Goal: Find contact information

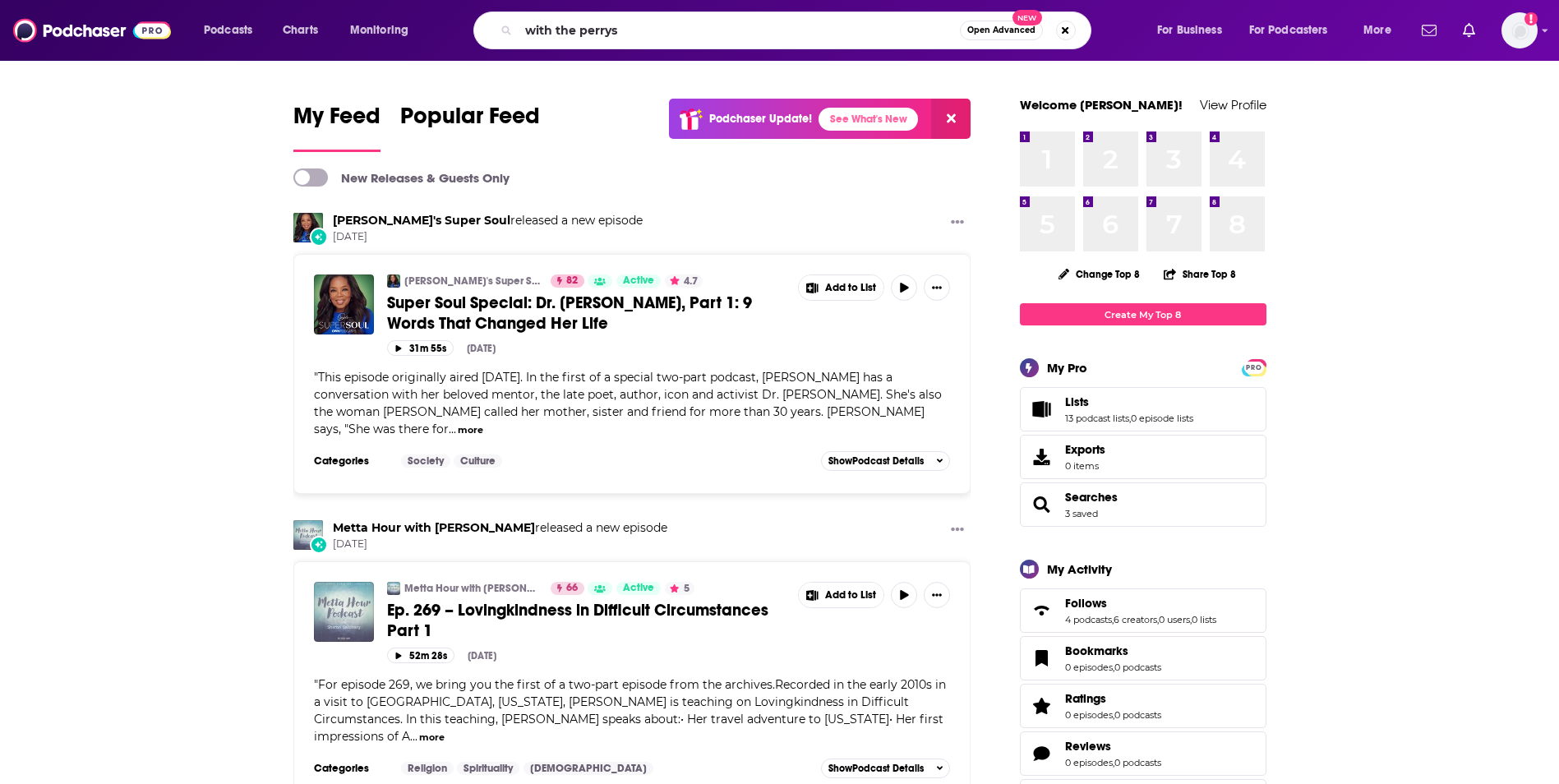
type input "with the perrys"
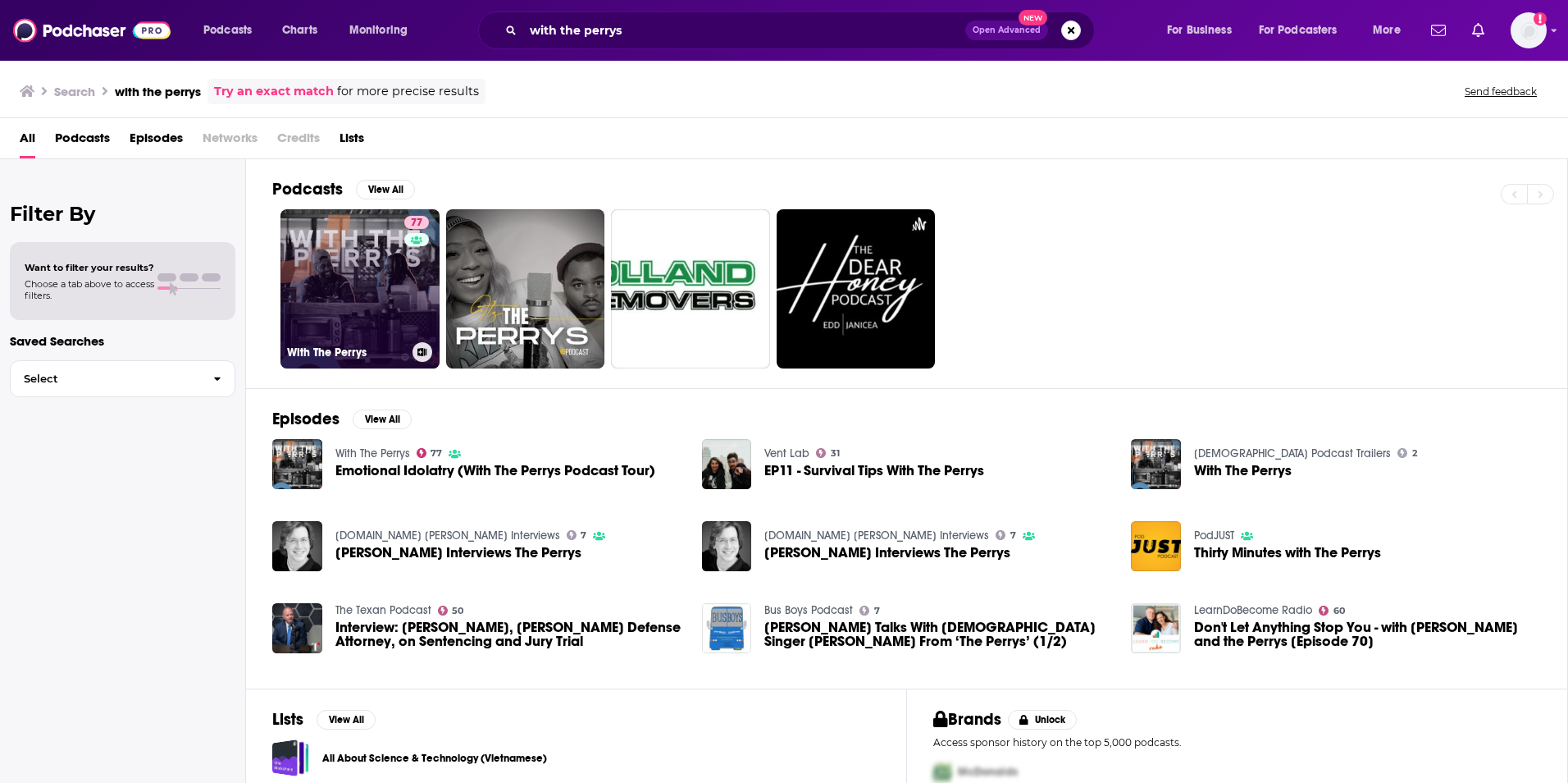
click at [390, 298] on link "77 With The Perrys" at bounding box center [360, 289] width 159 height 159
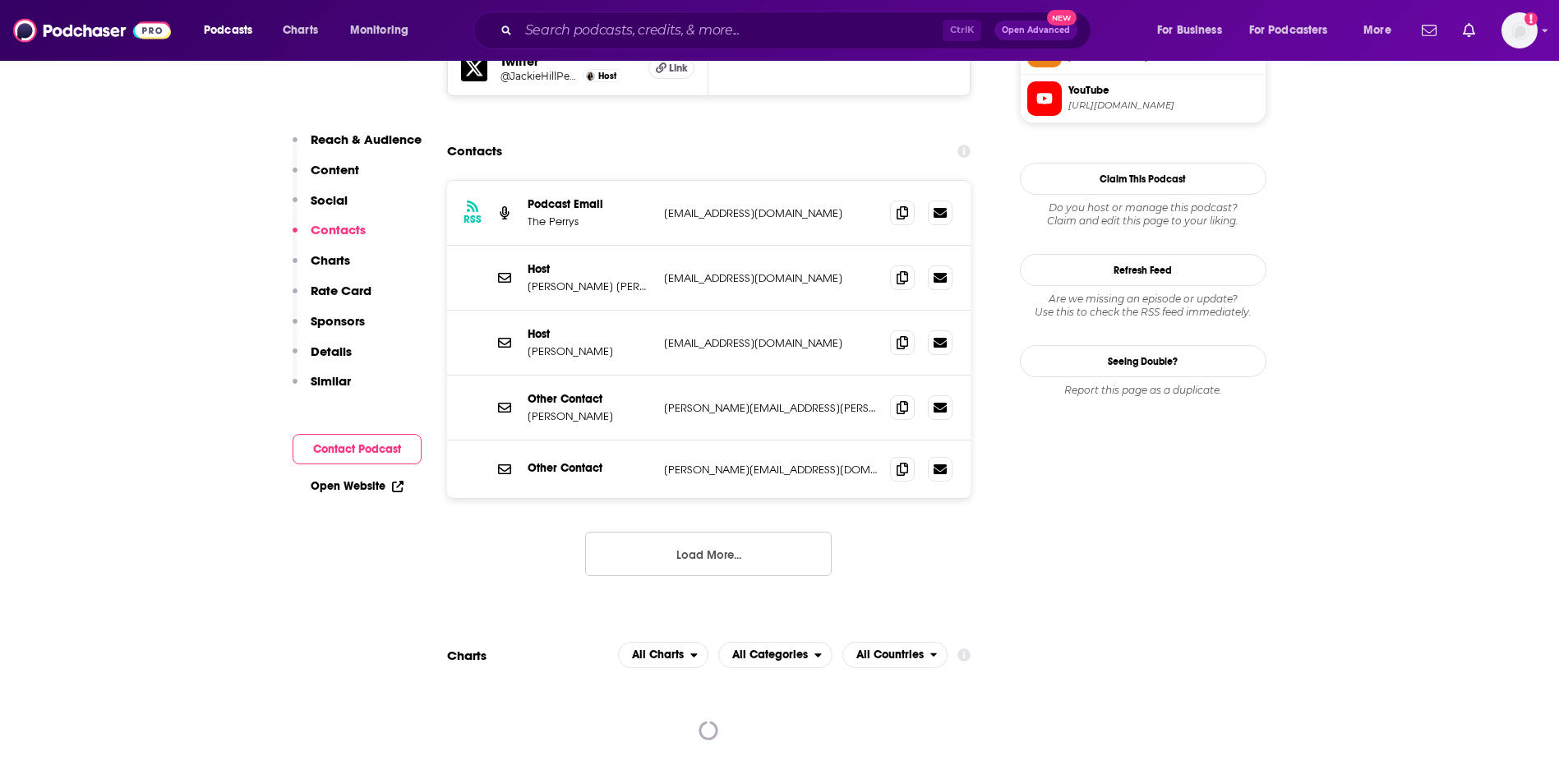
scroll to position [1545, 0]
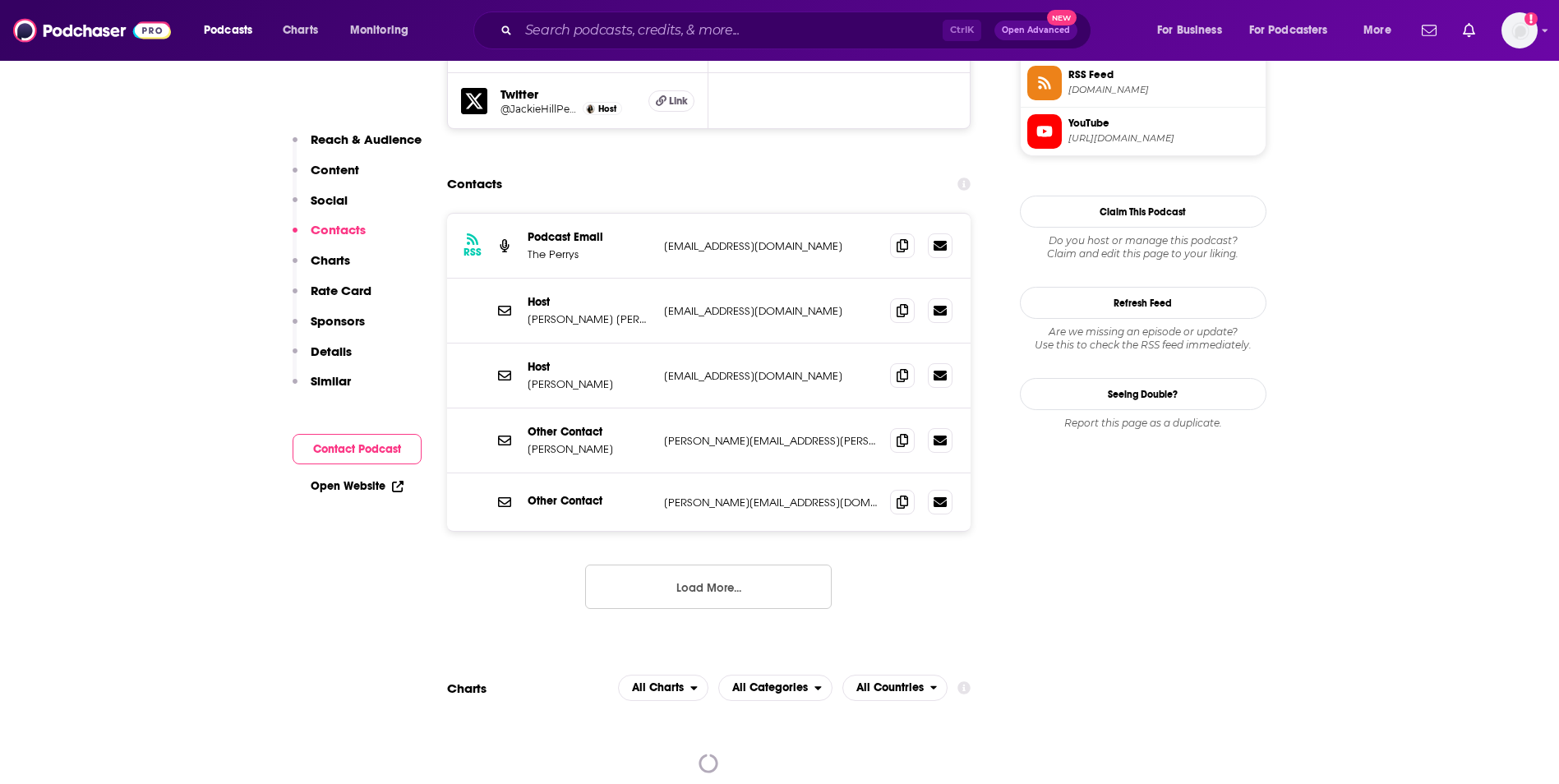
click at [817, 304] on p "[EMAIL_ADDRESS][DOMAIN_NAME]" at bounding box center [771, 310] width 214 height 14
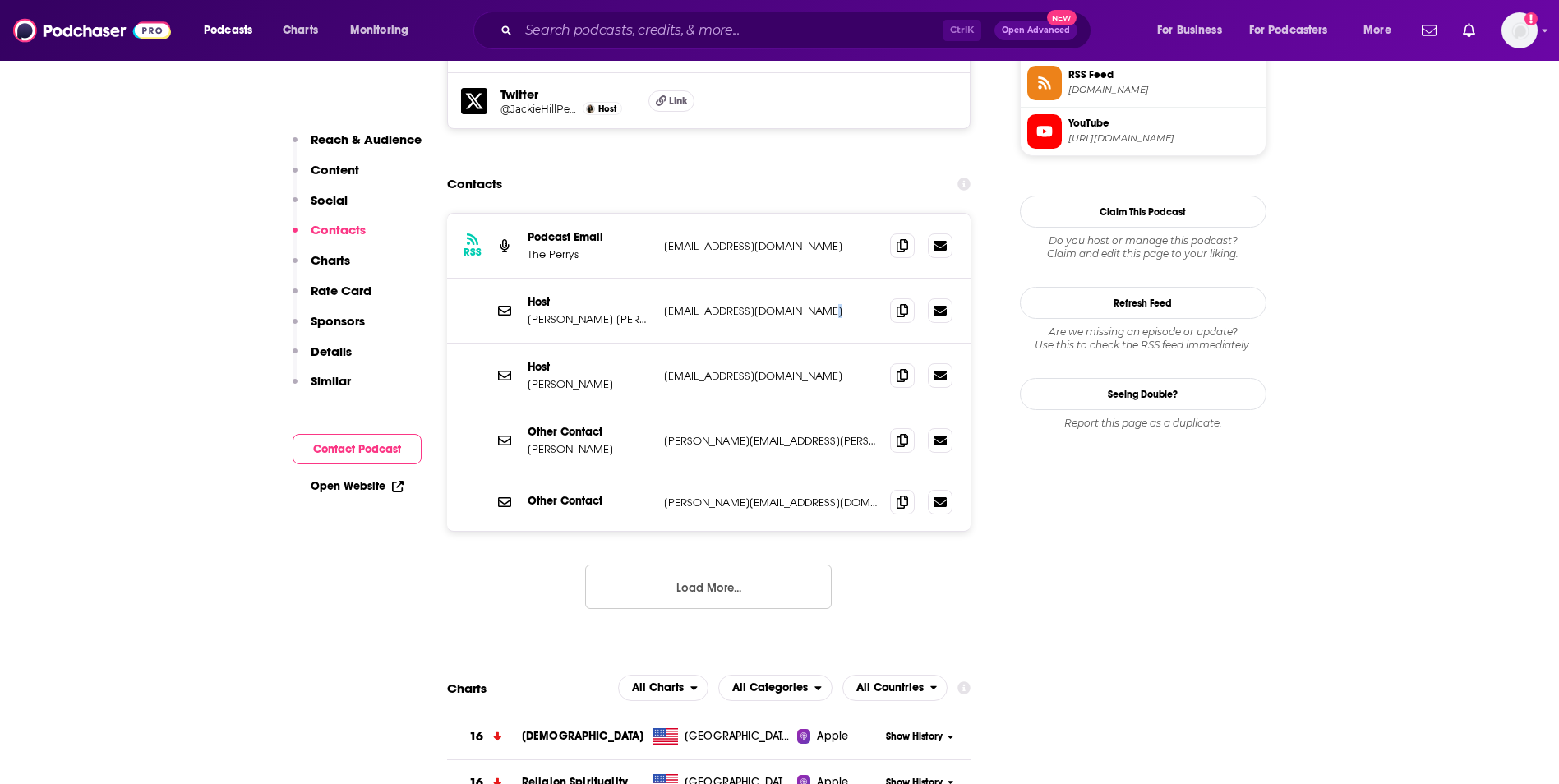
click at [817, 304] on p "[EMAIL_ADDRESS][DOMAIN_NAME]" at bounding box center [771, 310] width 214 height 14
copy div "[EMAIL_ADDRESS][DOMAIN_NAME] [EMAIL_ADDRESS][DOMAIN_NAME]"
click at [682, 32] on input "Search podcasts, credits, & more..." at bounding box center [731, 30] width 424 height 26
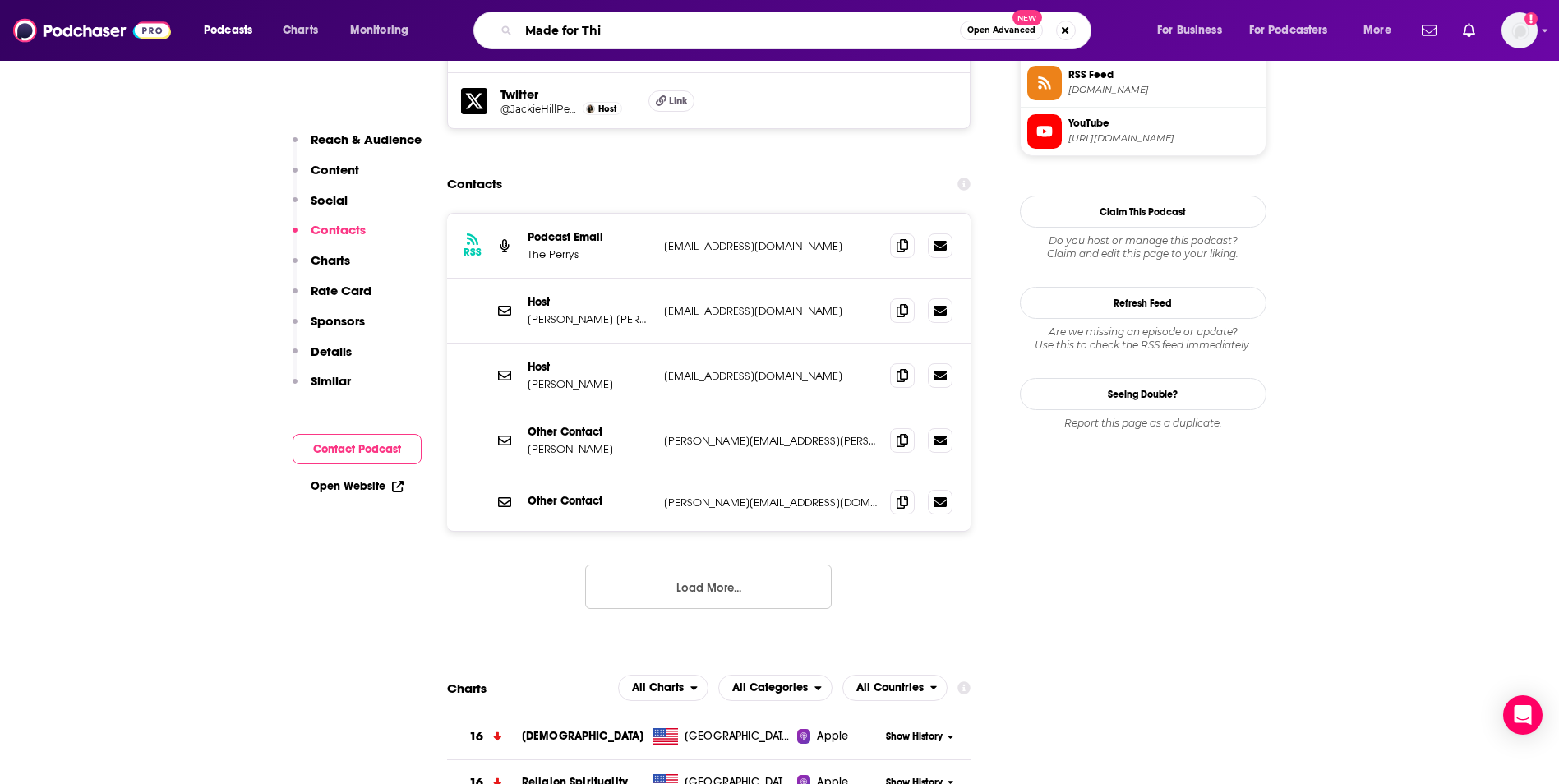
type input "Made for This"
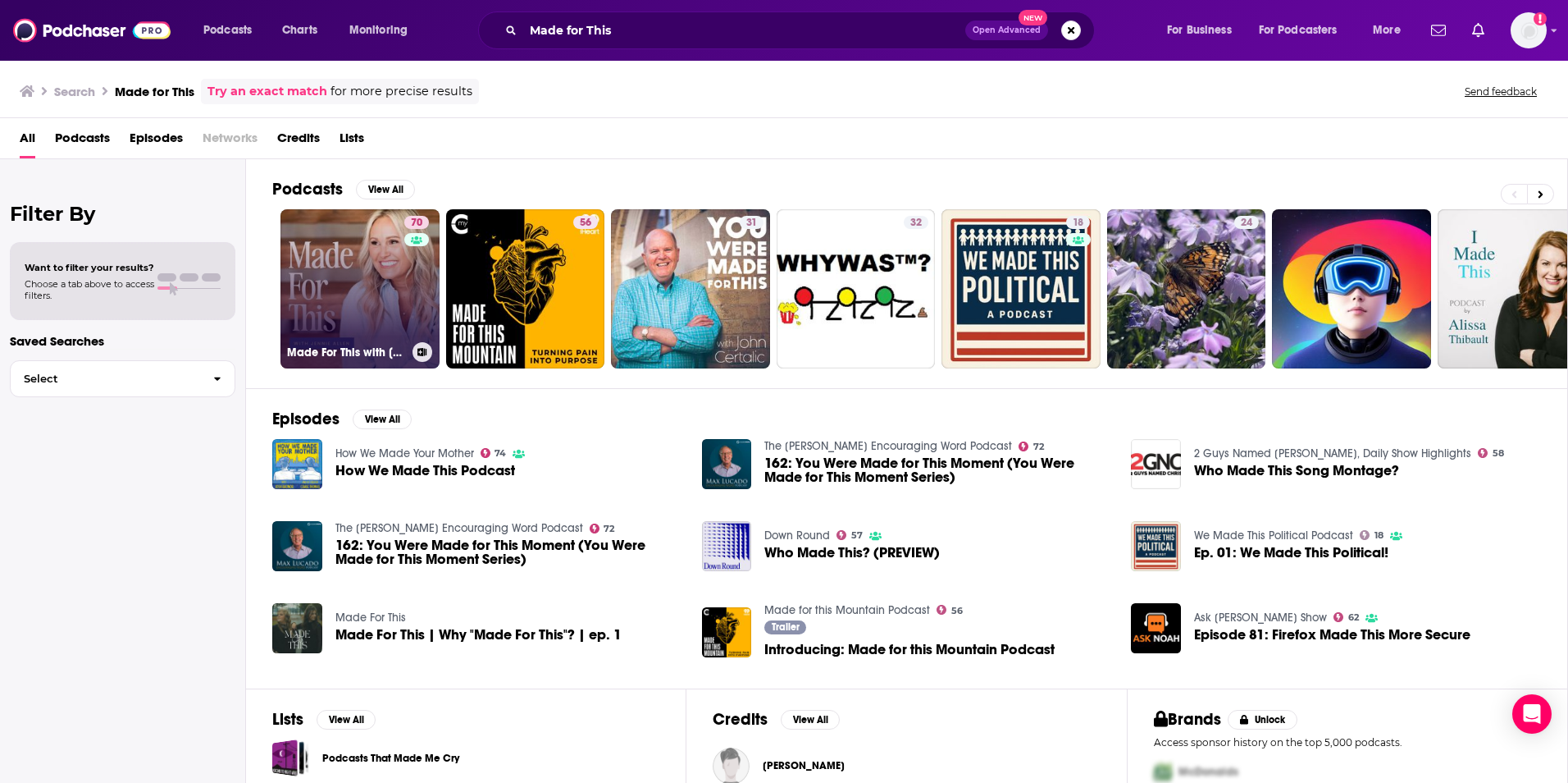
click at [357, 317] on link "70 Made For This with [PERSON_NAME]" at bounding box center [360, 289] width 159 height 159
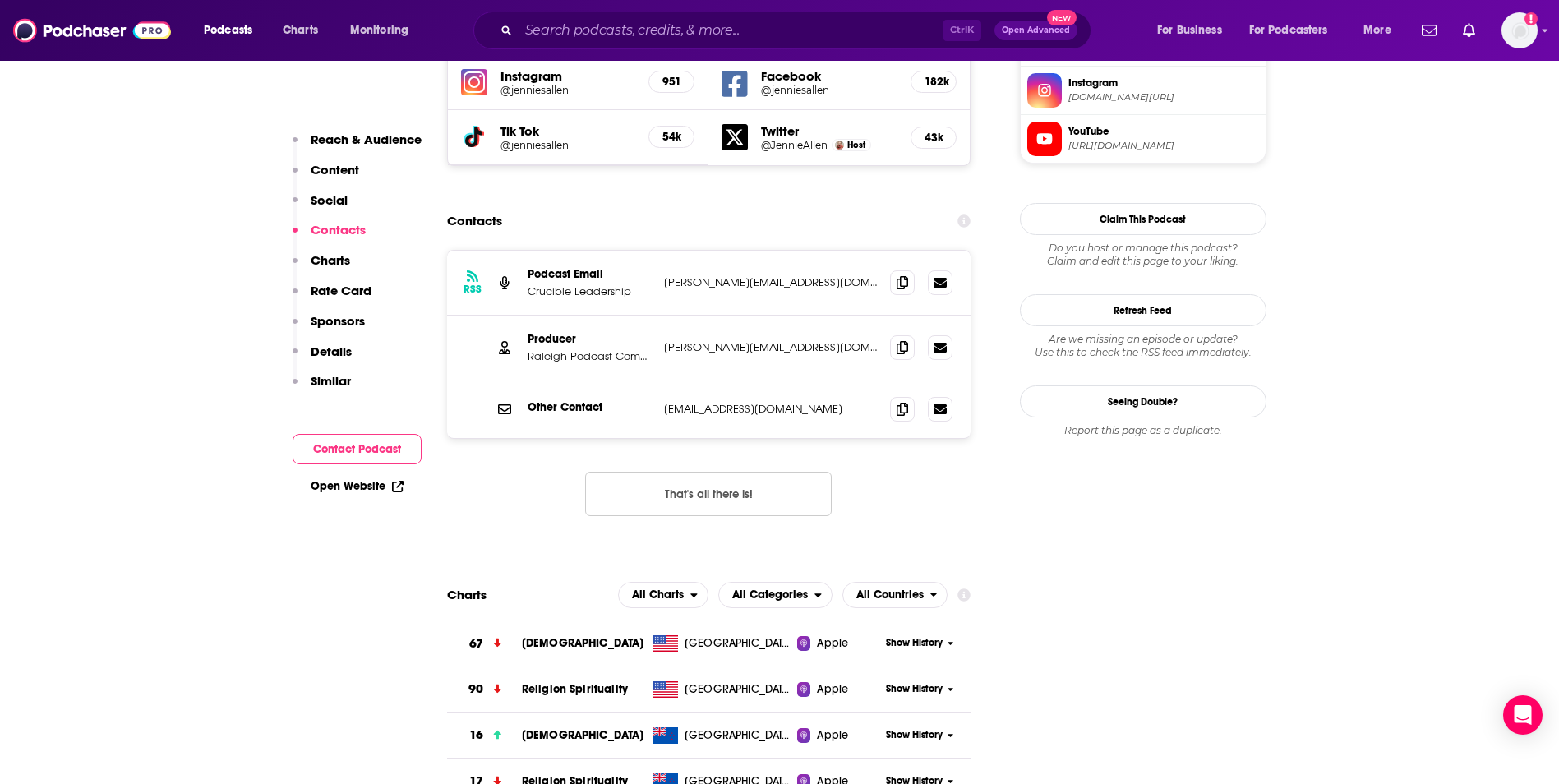
scroll to position [1577, 0]
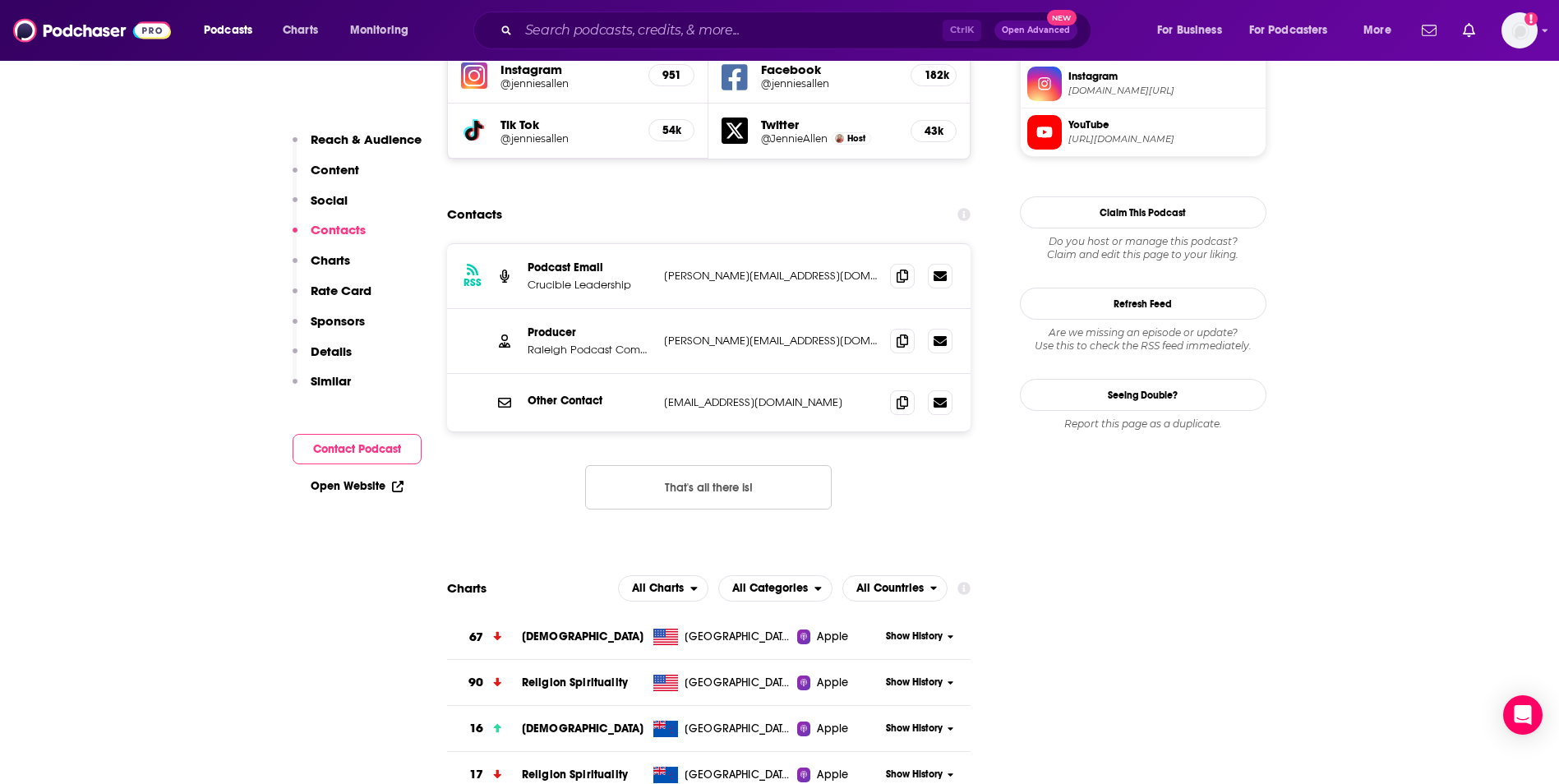
click at [829, 334] on p "[PERSON_NAME][EMAIL_ADDRESS][DOMAIN_NAME]" at bounding box center [771, 341] width 214 height 14
copy div "[PERSON_NAME][EMAIL_ADDRESS][DOMAIN_NAME] [PERSON_NAME][EMAIL_ADDRESS][DOMAIN_N…"
click at [625, 19] on input "Search podcasts, credits, & more..." at bounding box center [731, 30] width 424 height 26
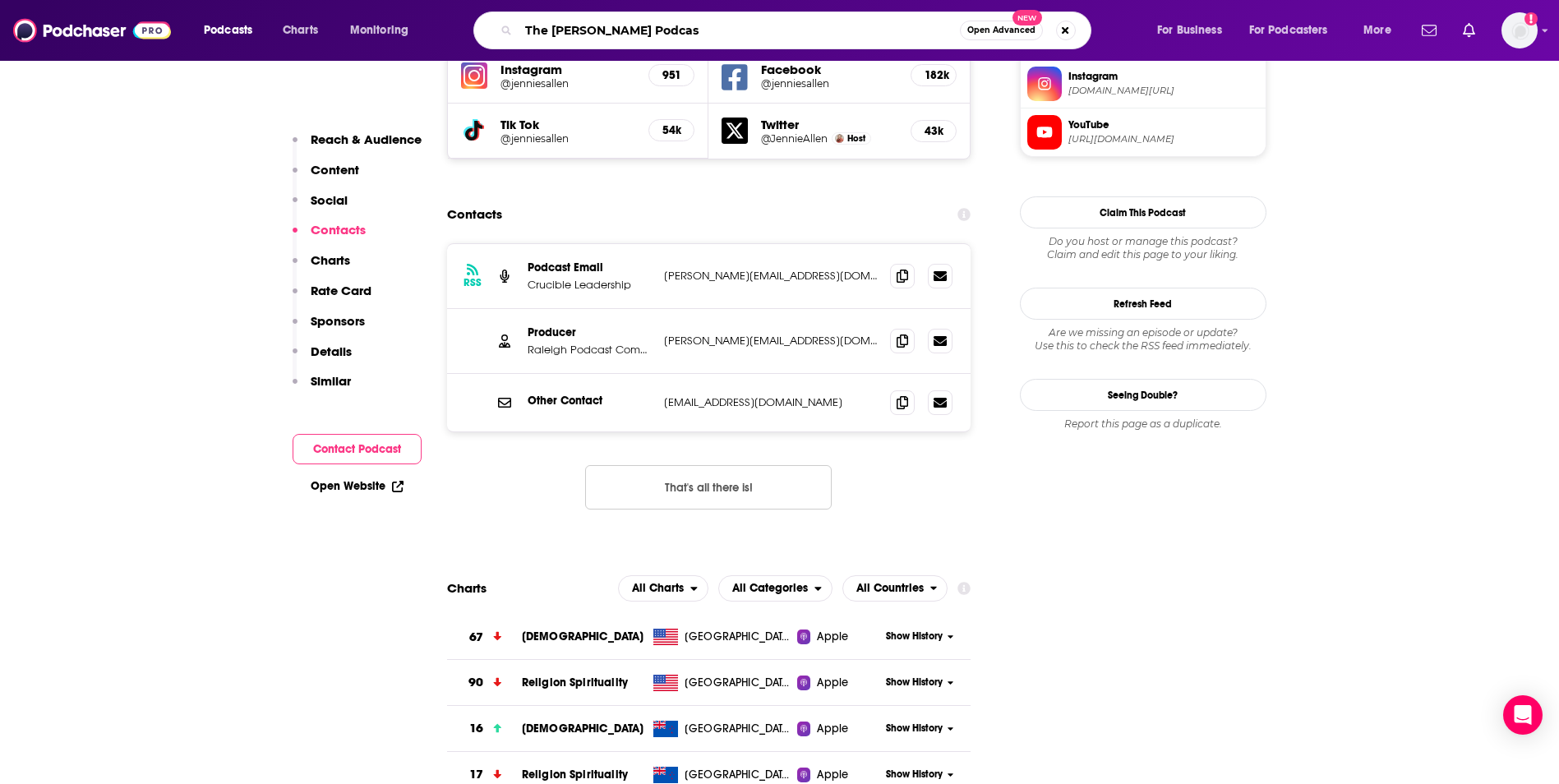
type input "The [PERSON_NAME] Podcast"
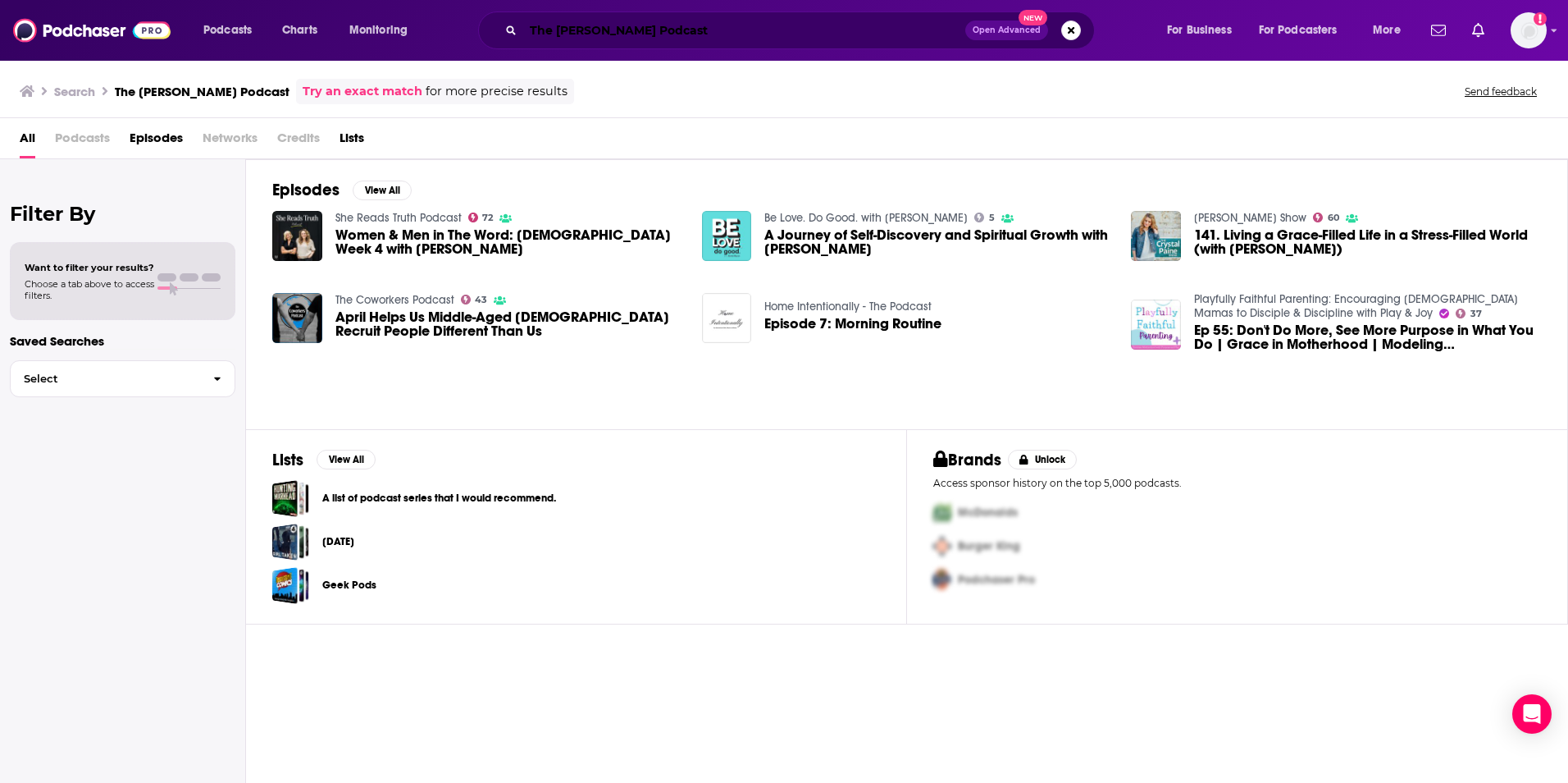
click at [539, 39] on input "The [PERSON_NAME] Podcast" at bounding box center [745, 30] width 442 height 26
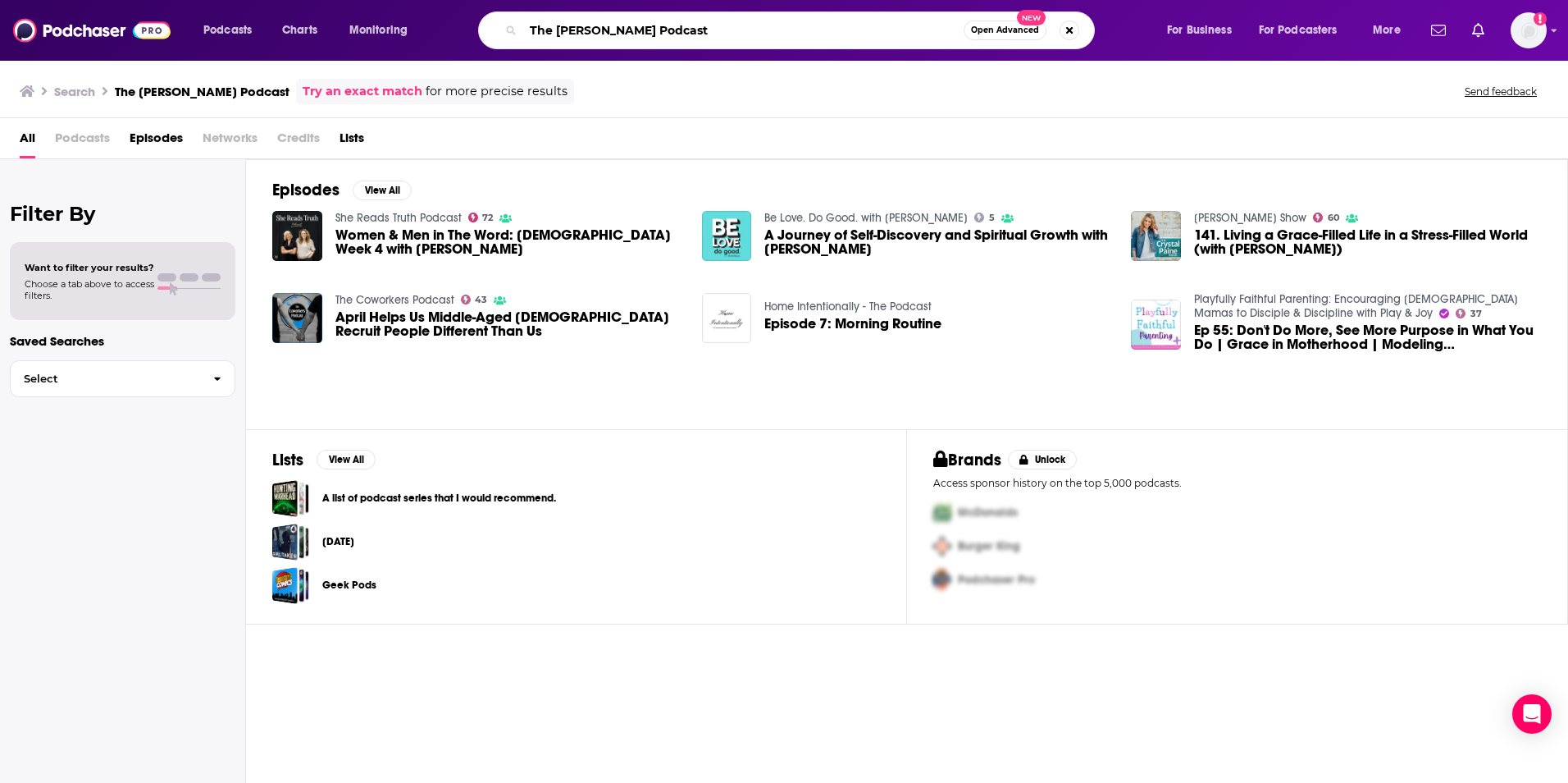
click at [539, 39] on input "The [PERSON_NAME] Podcast" at bounding box center [744, 30] width 440 height 26
click at [679, 33] on input "[PERSON_NAME] Podcast" at bounding box center [744, 30] width 440 height 26
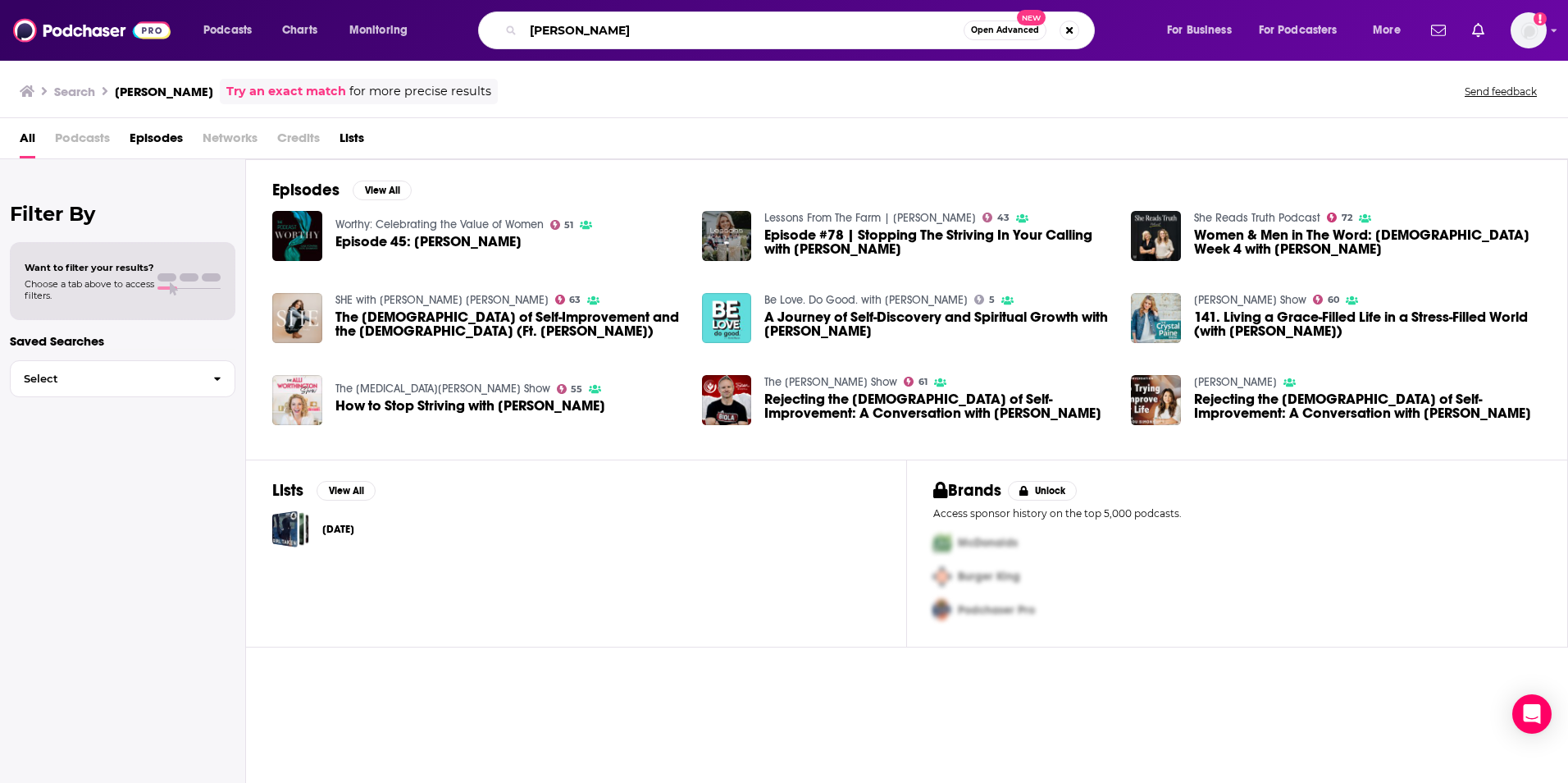
click at [632, 22] on input "[PERSON_NAME]" at bounding box center [744, 30] width 440 height 26
type input "gracelaced"
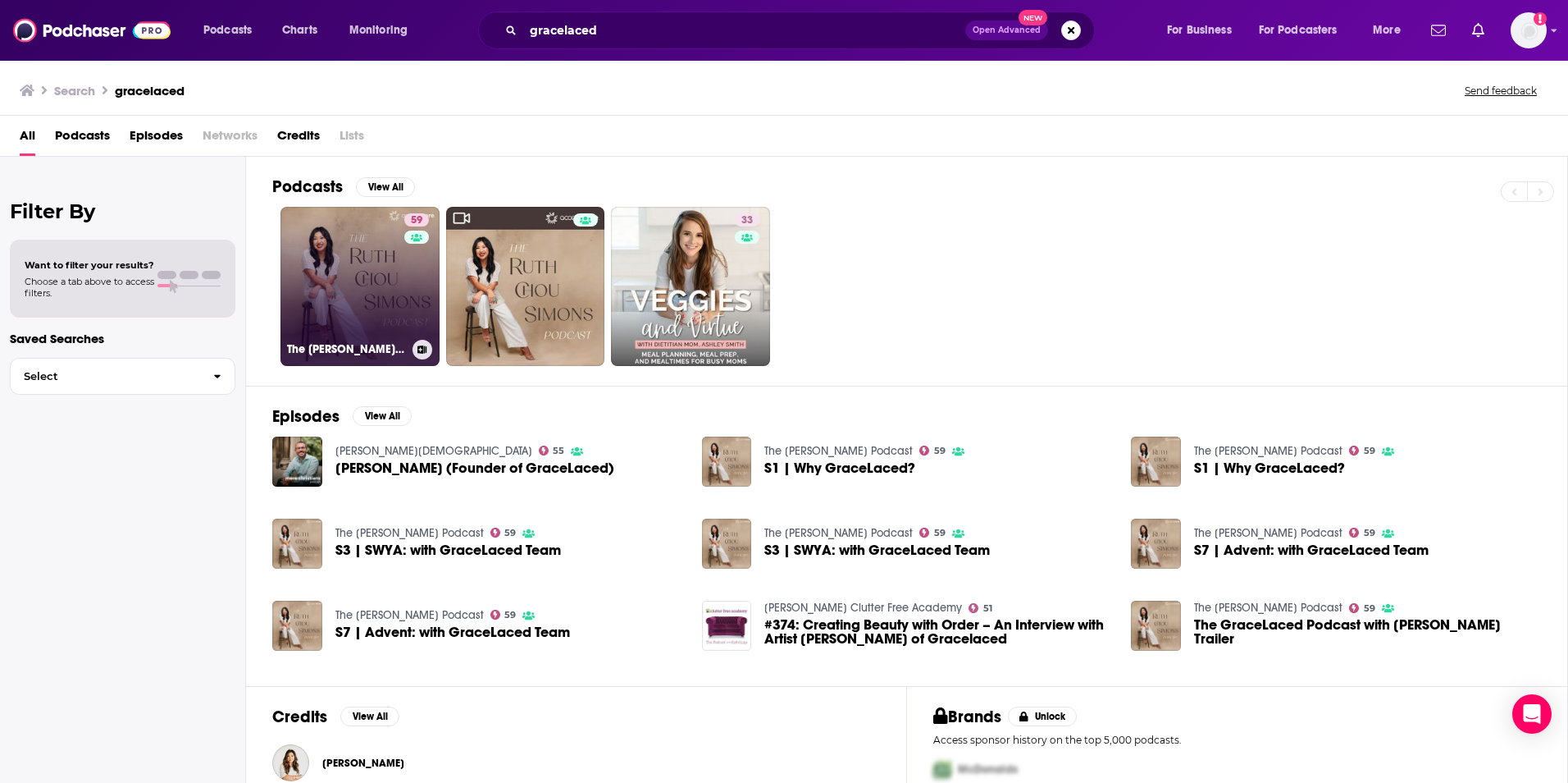
click at [374, 276] on link "59 The [PERSON_NAME] Podcast" at bounding box center [360, 286] width 159 height 159
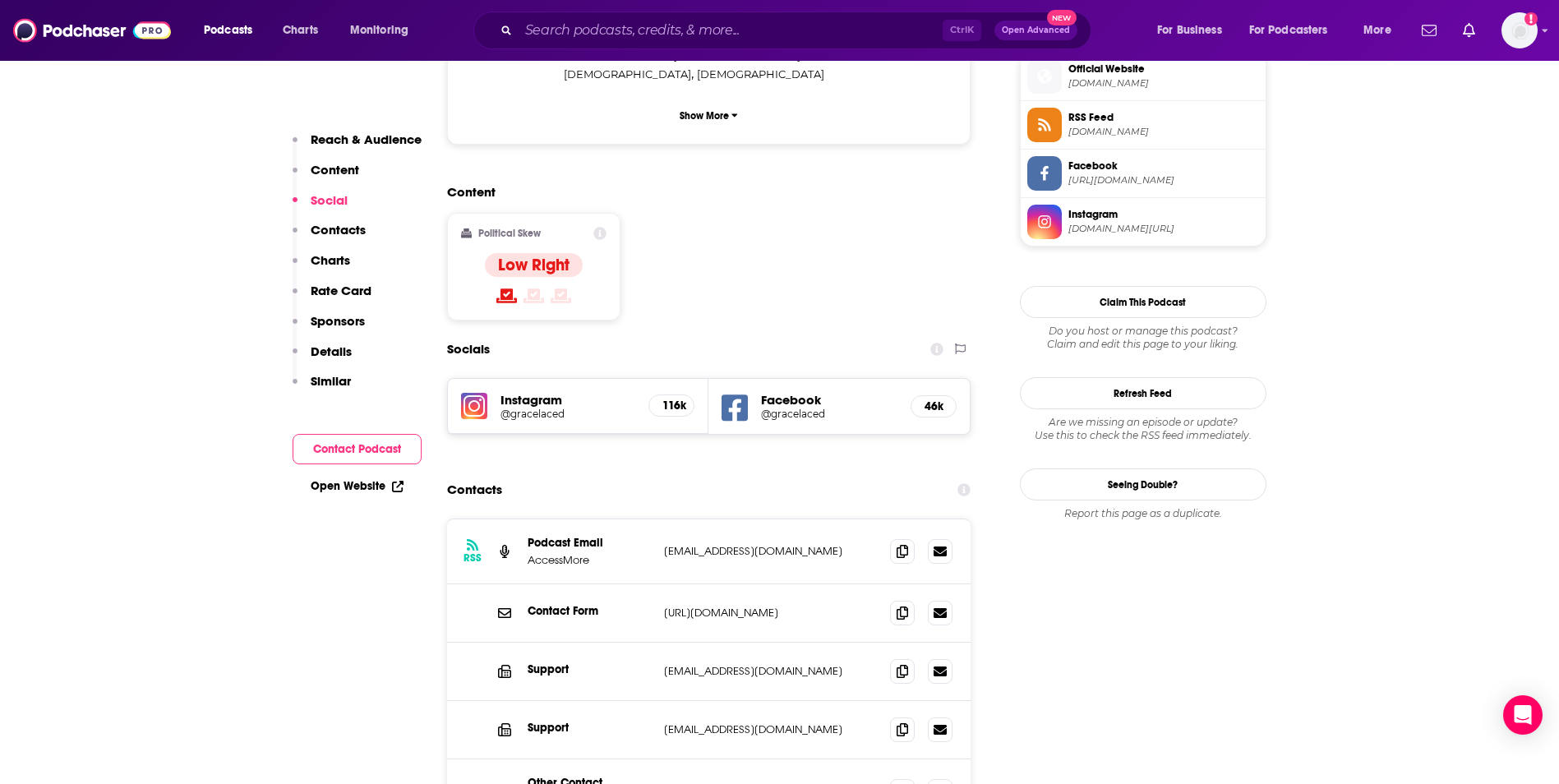
scroll to position [1249, 0]
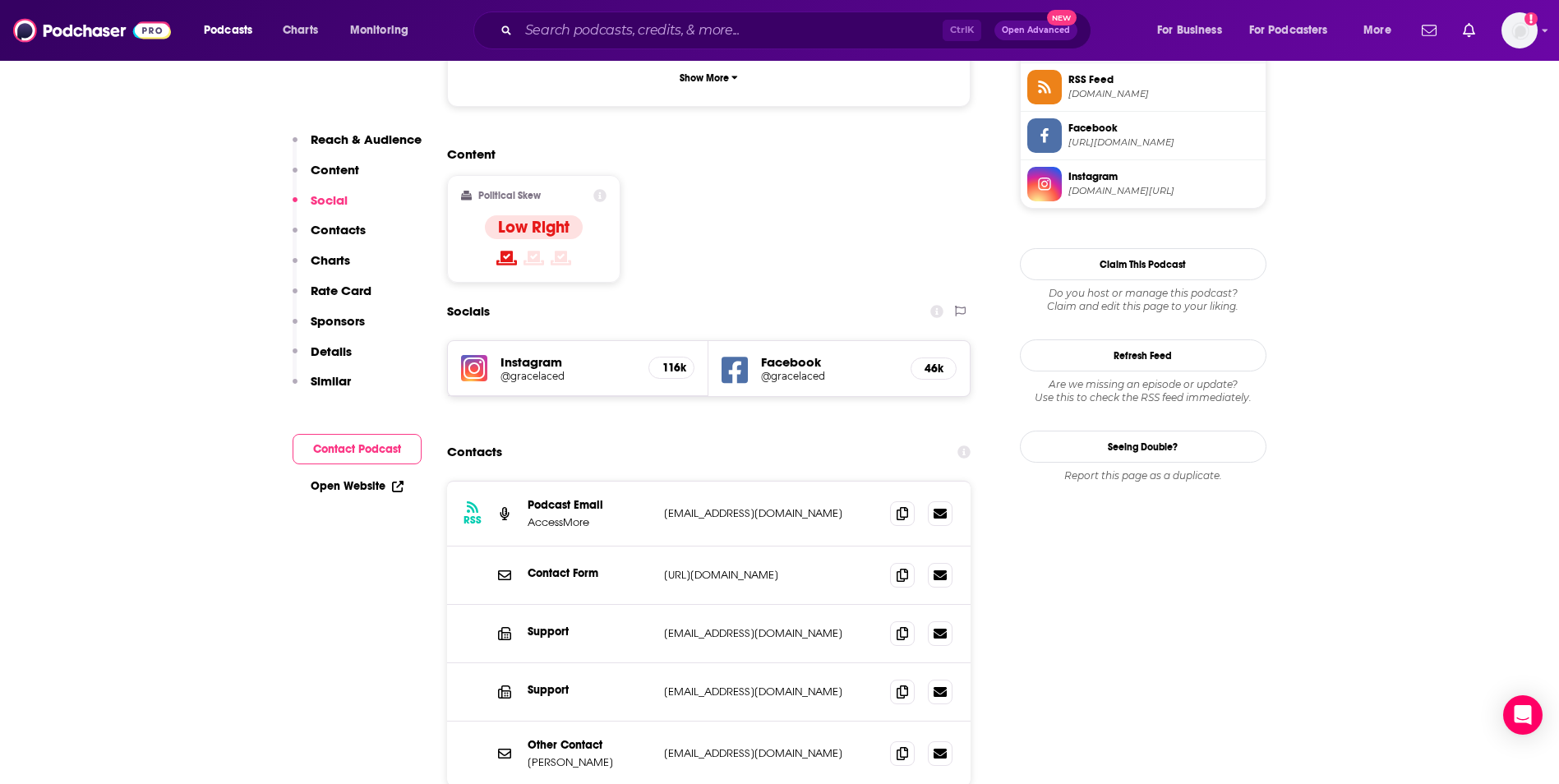
click at [812, 506] on p "[EMAIL_ADDRESS][DOMAIN_NAME]" at bounding box center [771, 513] width 214 height 14
copy div "[EMAIL_ADDRESS][DOMAIN_NAME] [EMAIL_ADDRESS][DOMAIN_NAME]"
click at [587, 44] on div "Ctrl K Open Advanced New" at bounding box center [782, 30] width 618 height 38
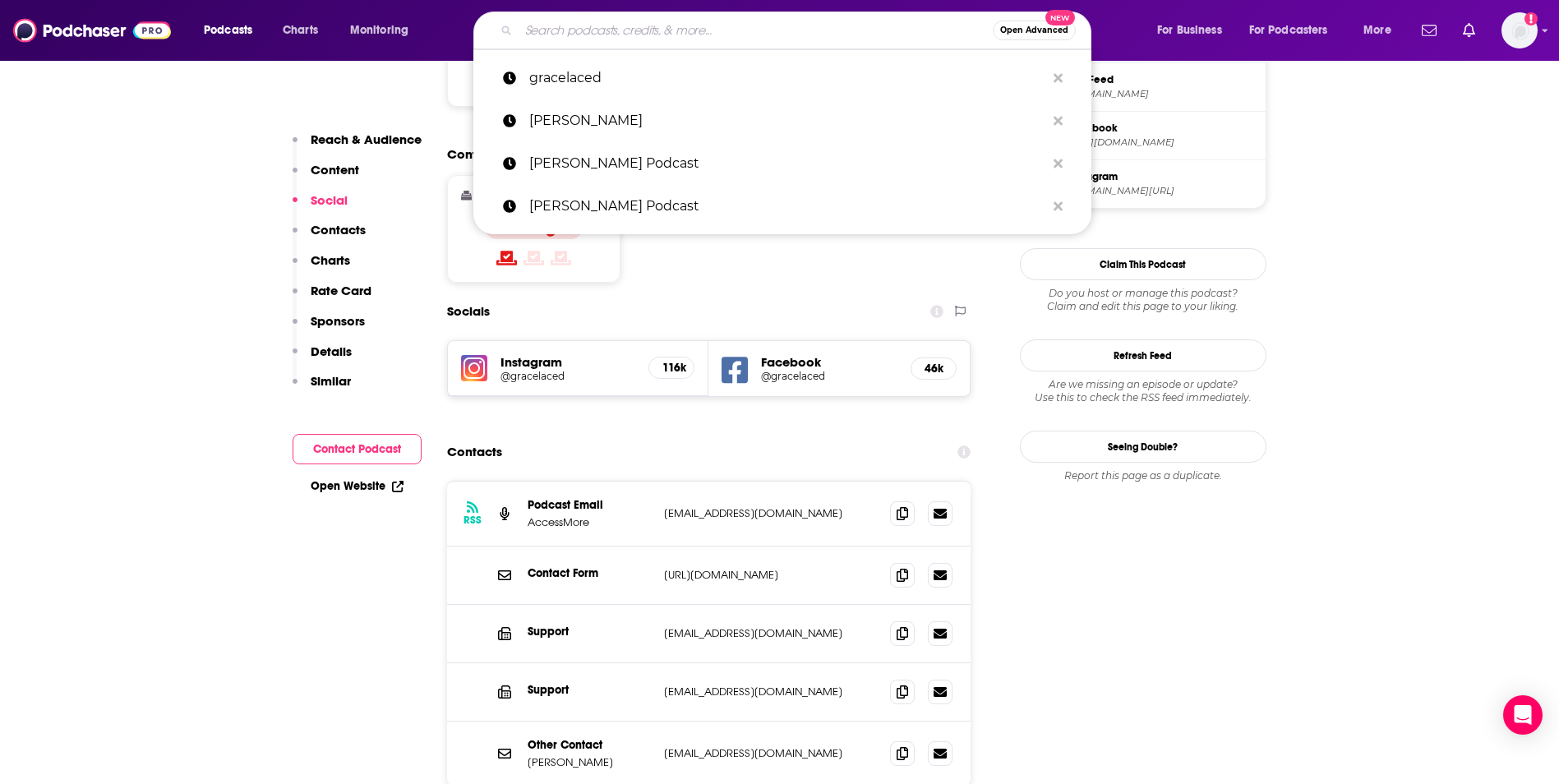
click at [583, 33] on input "Search podcasts, credits, & more..." at bounding box center [755, 30] width 474 height 26
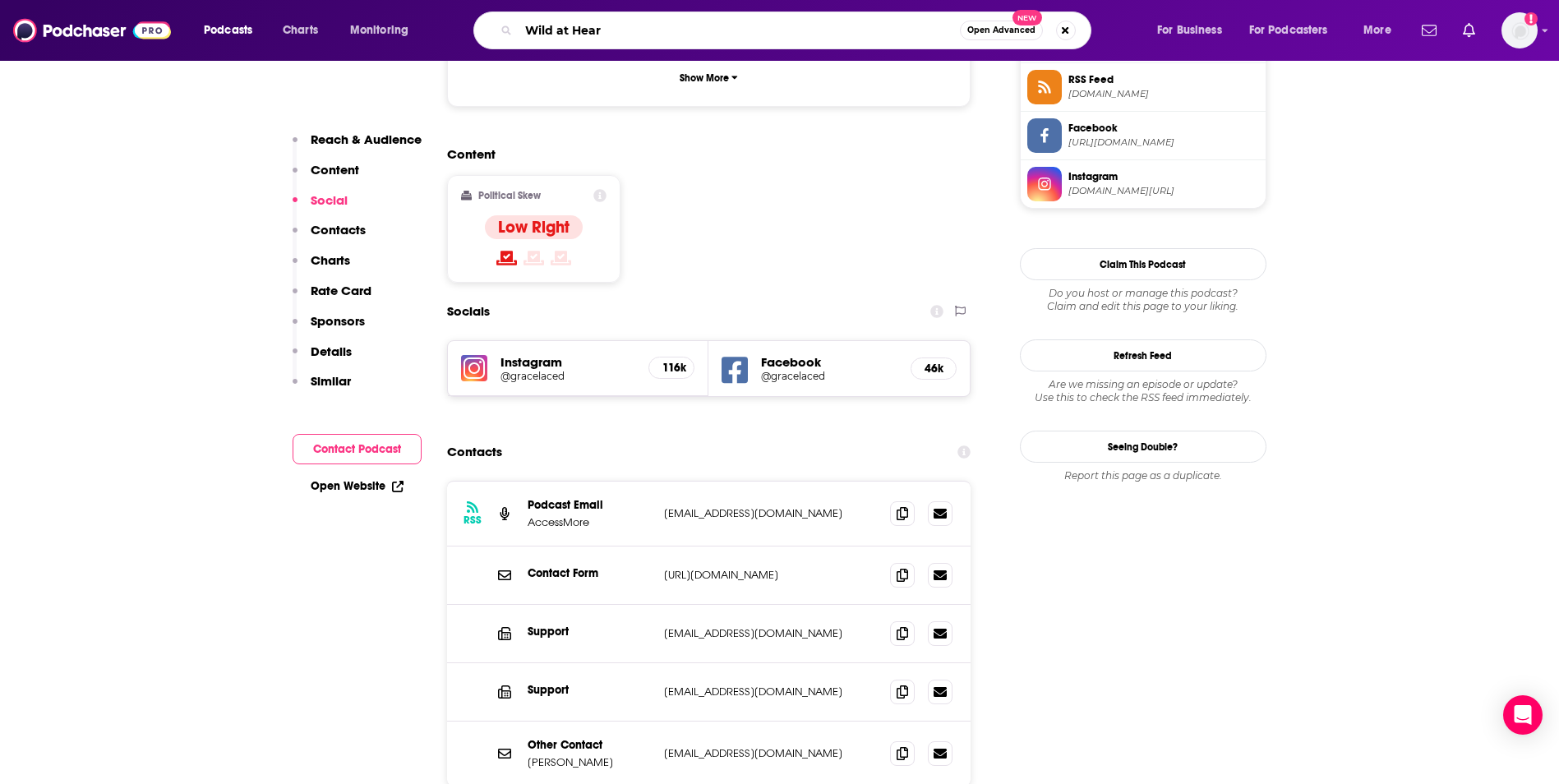
type input "Wild at Heart"
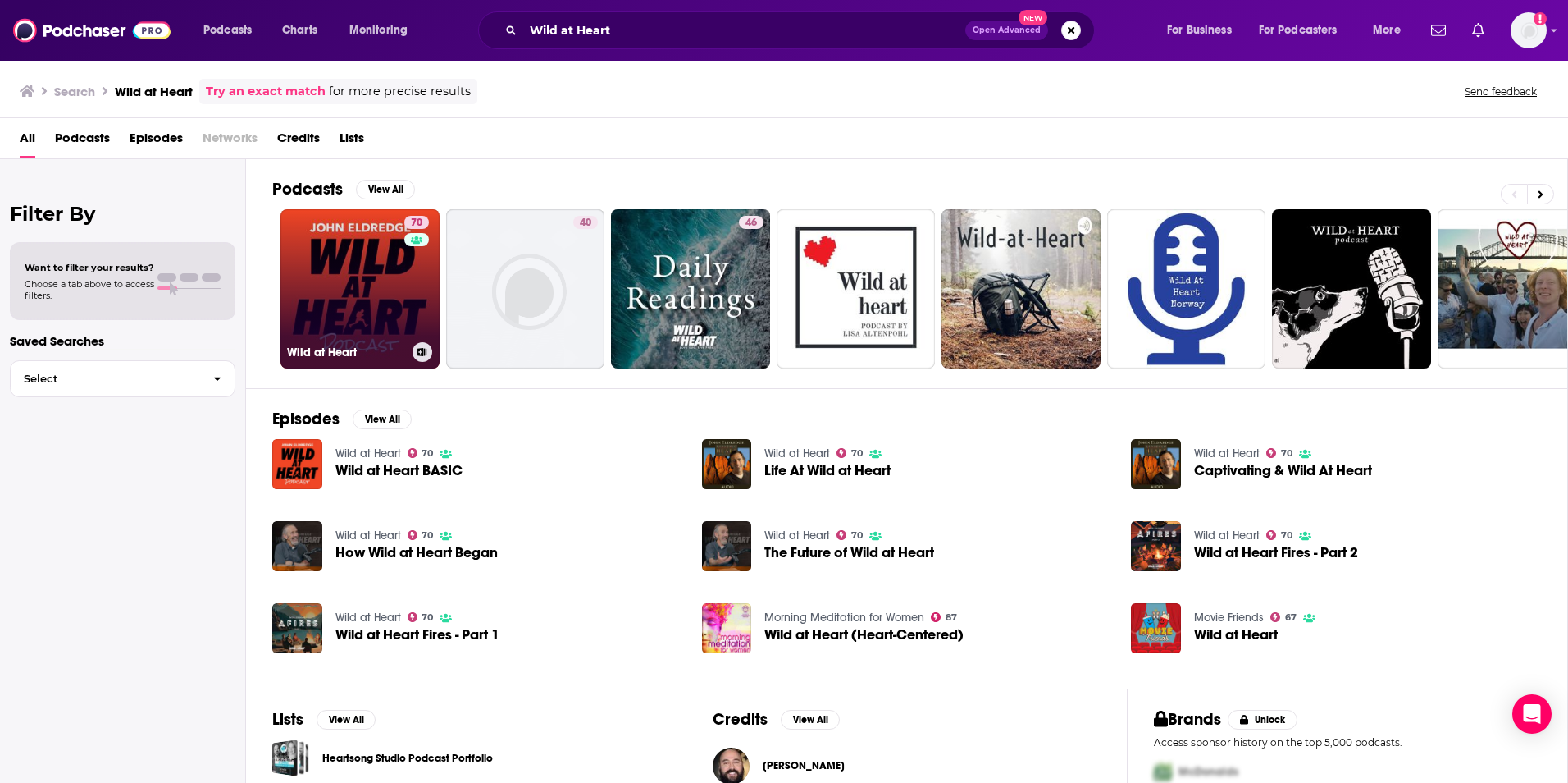
click at [371, 318] on link "70 Wild at Heart" at bounding box center [360, 289] width 159 height 159
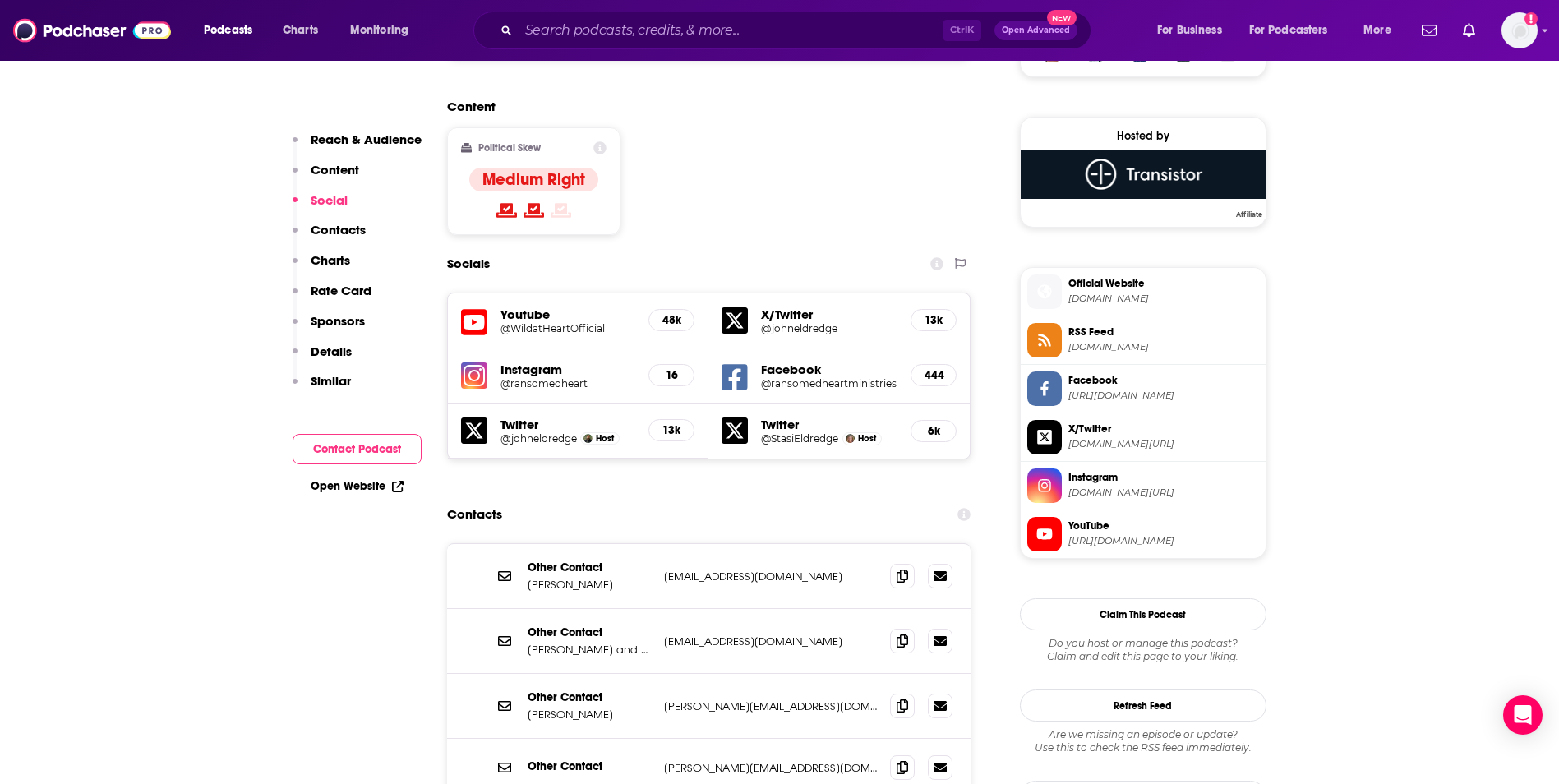
scroll to position [1282, 0]
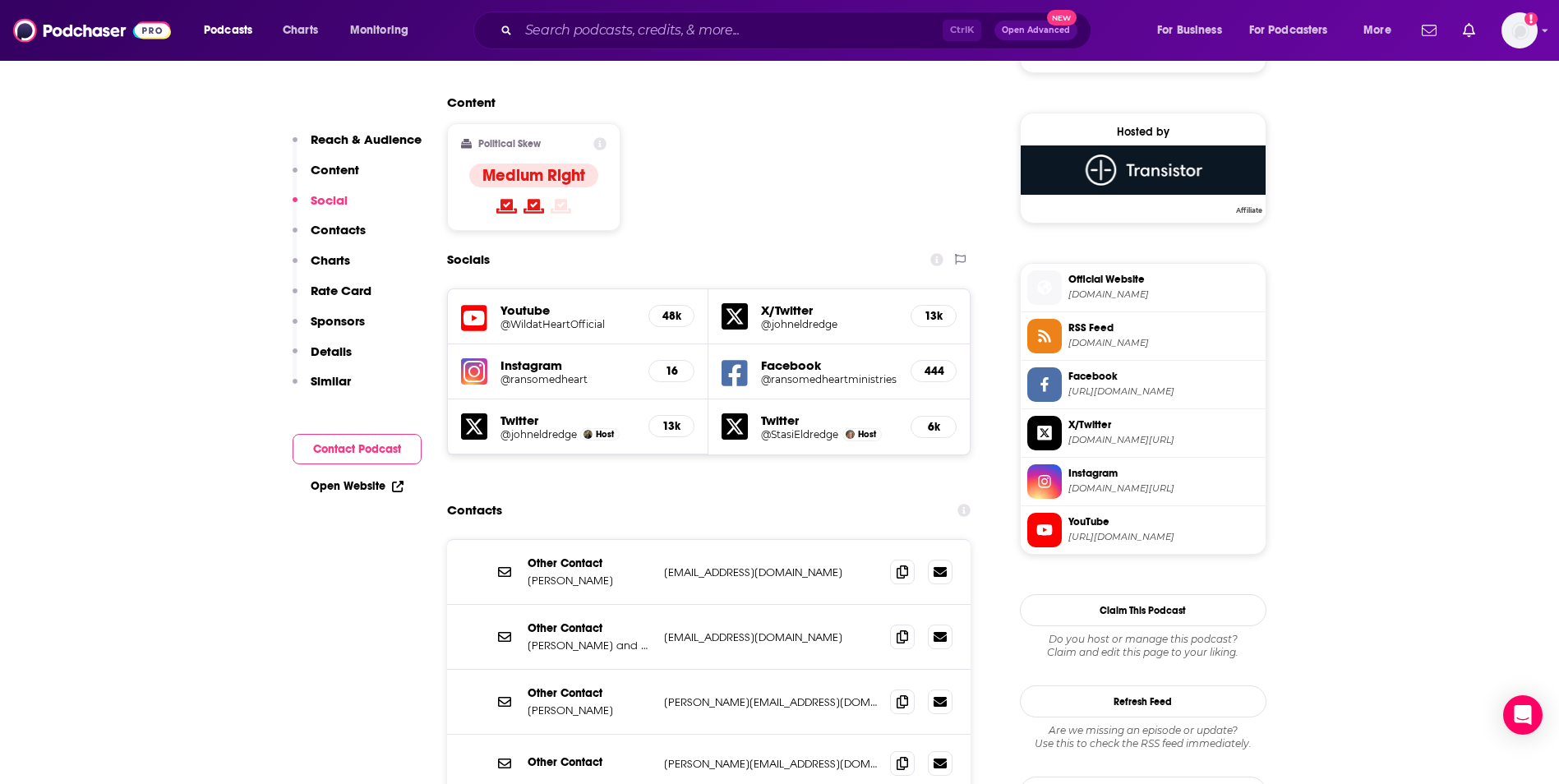
click at [786, 695] on p "[PERSON_NAME][EMAIL_ADDRESS][DOMAIN_NAME]" at bounding box center [771, 702] width 214 height 14
copy div "[PERSON_NAME][EMAIL_ADDRESS][DOMAIN_NAME] [PERSON_NAME][EMAIL_ADDRESS][DOMAIN_N…"
click at [614, 29] on input "Search podcasts, credits, & more..." at bounding box center [731, 30] width 424 height 26
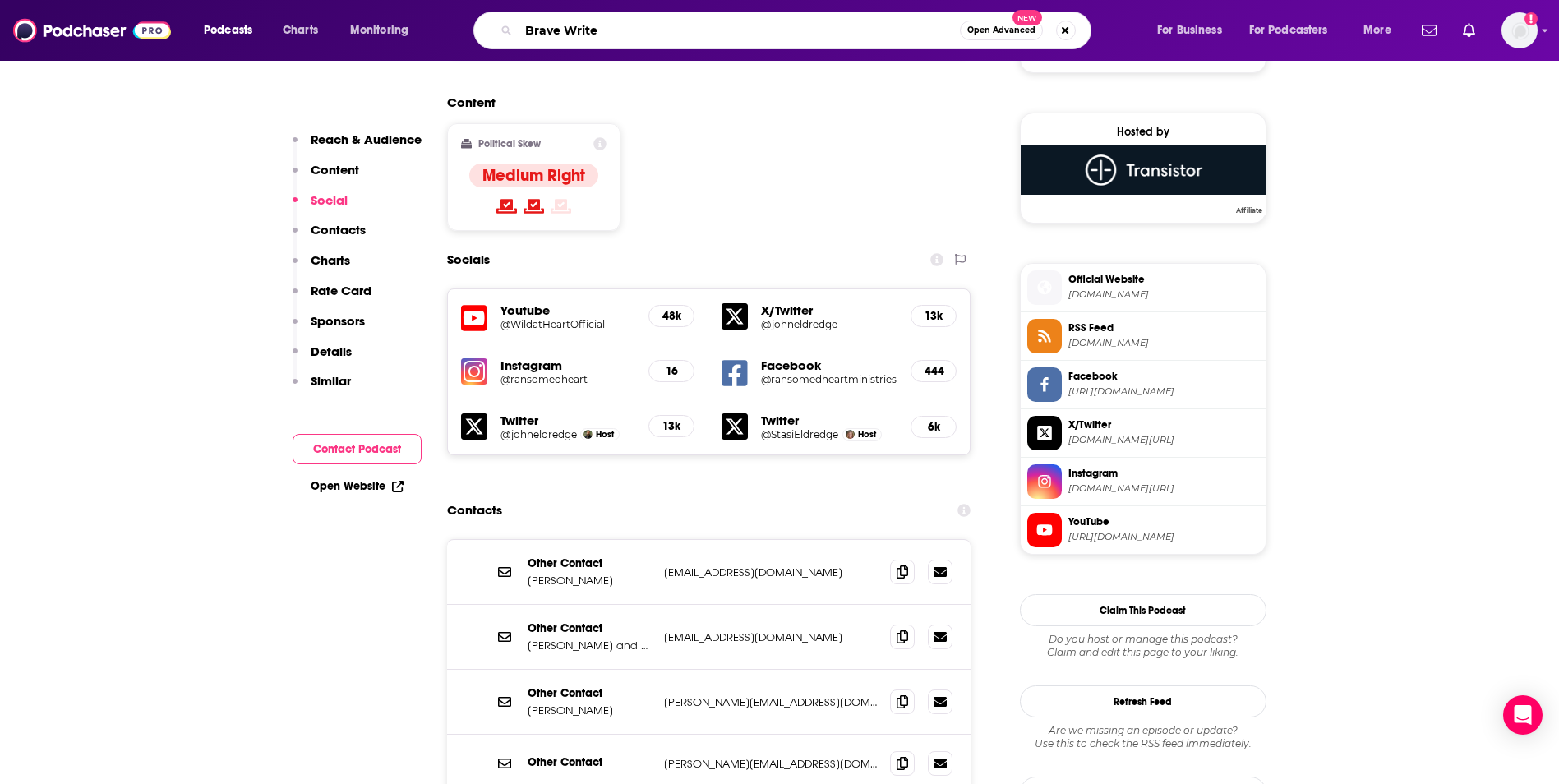
type input "Brave Writer"
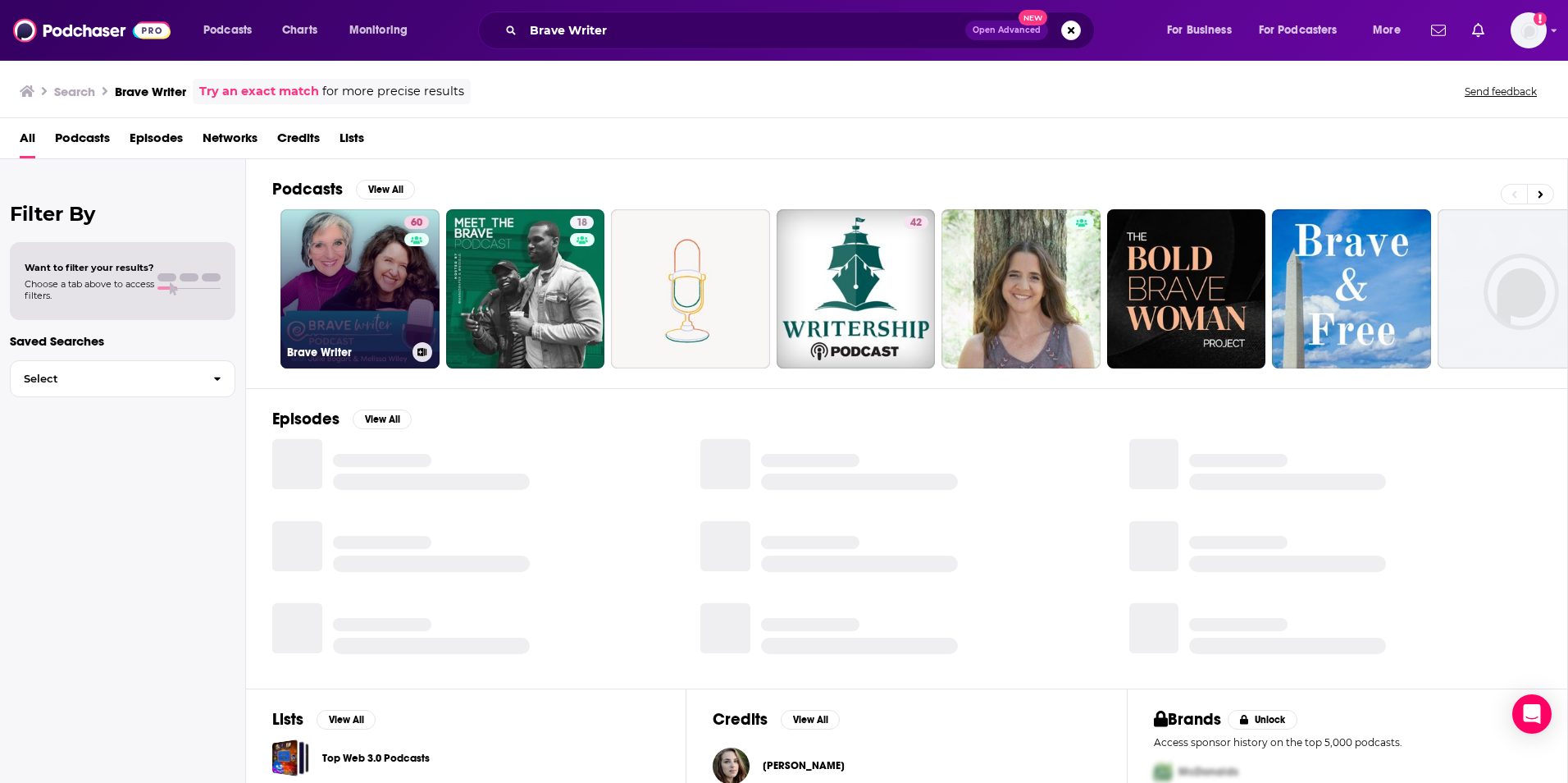
click at [344, 284] on link "60 Brave Writer" at bounding box center [360, 289] width 159 height 159
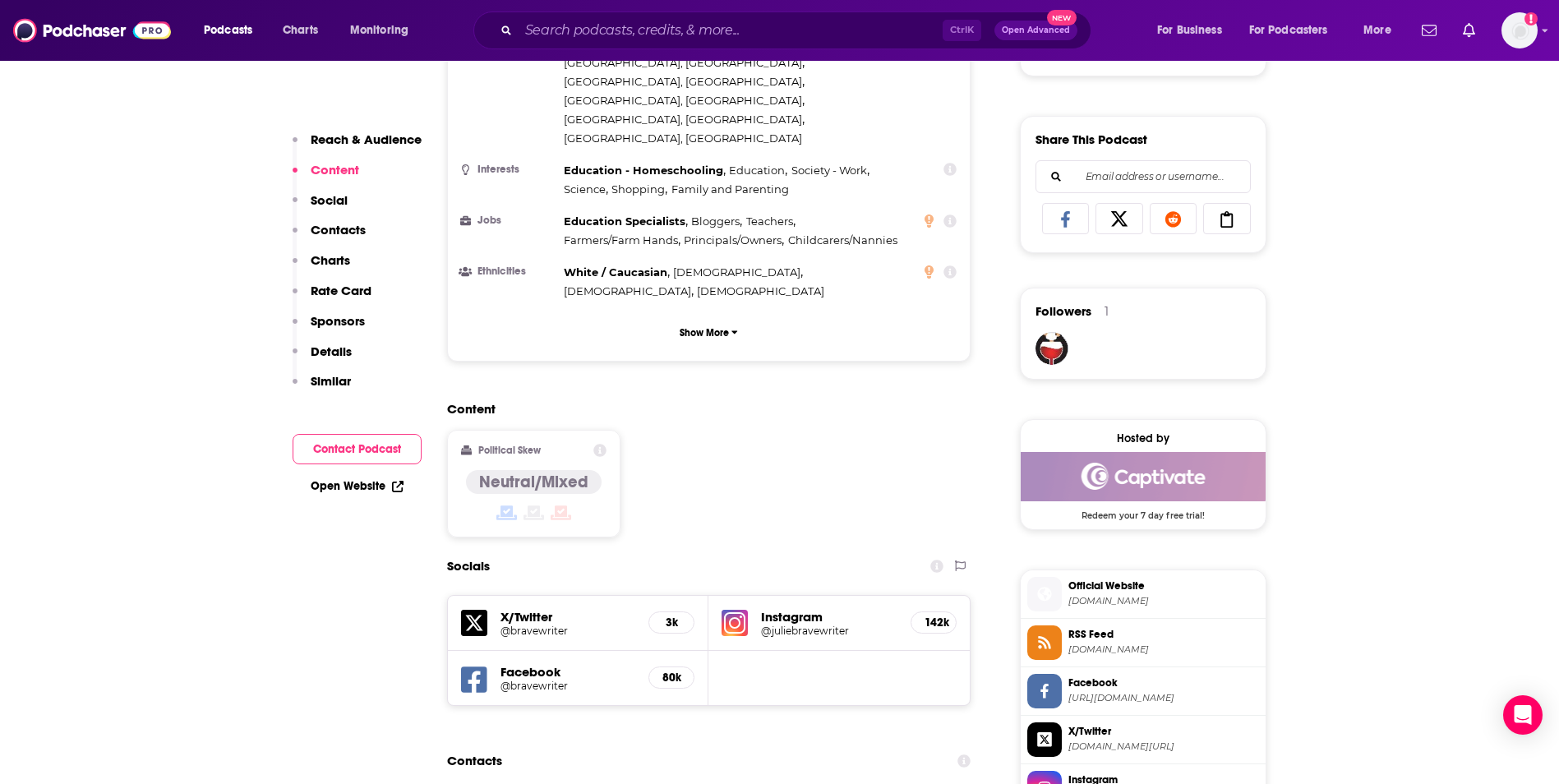
scroll to position [1117, 0]
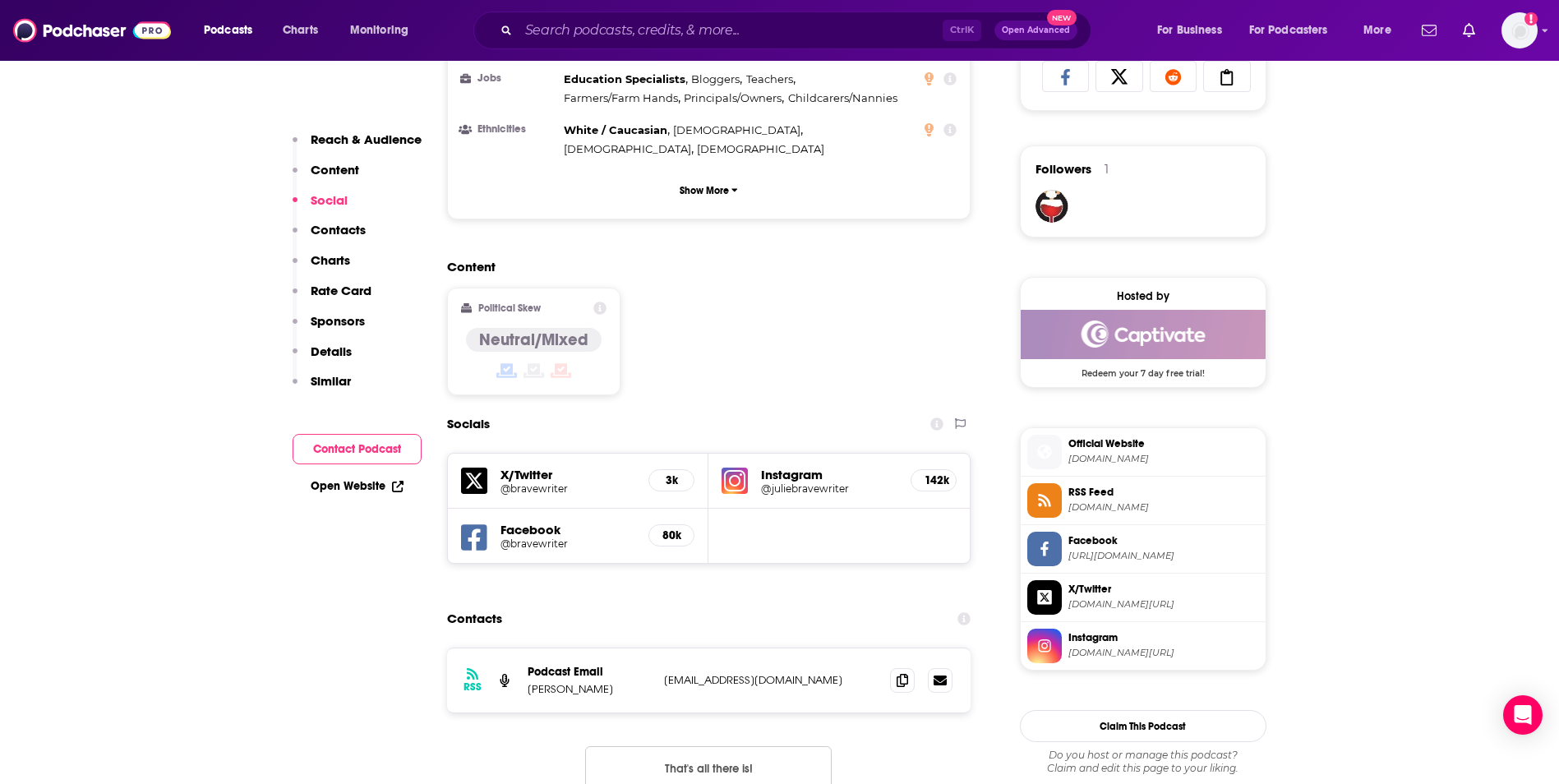
click at [796, 673] on p "[EMAIL_ADDRESS][DOMAIN_NAME]" at bounding box center [771, 680] width 214 height 14
copy div "[EMAIL_ADDRESS][DOMAIN_NAME] [EMAIL_ADDRESS][DOMAIN_NAME]"
click at [614, 28] on input "Search podcasts, credits, & more..." at bounding box center [731, 30] width 424 height 26
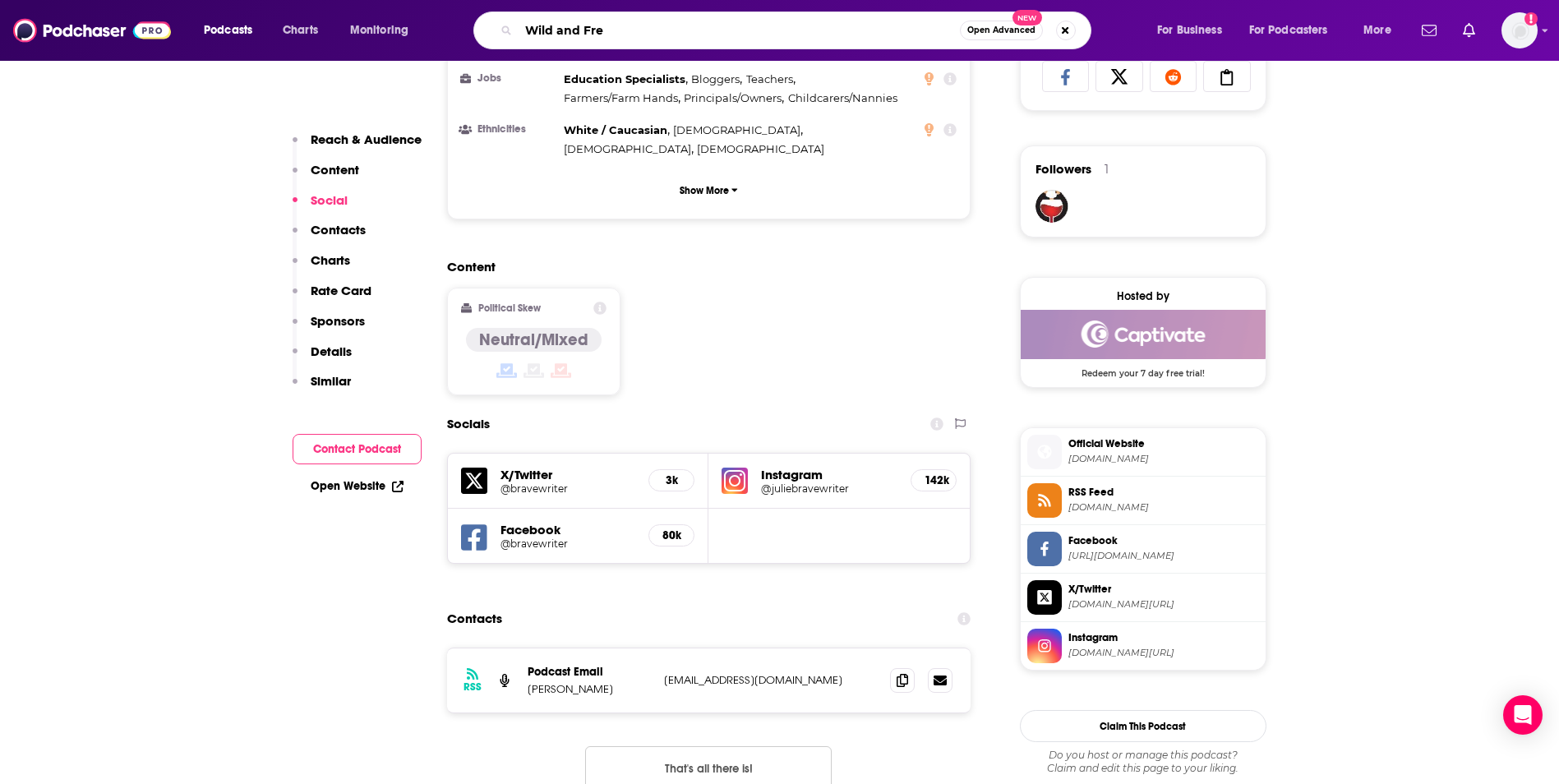
type input "Wild and Free"
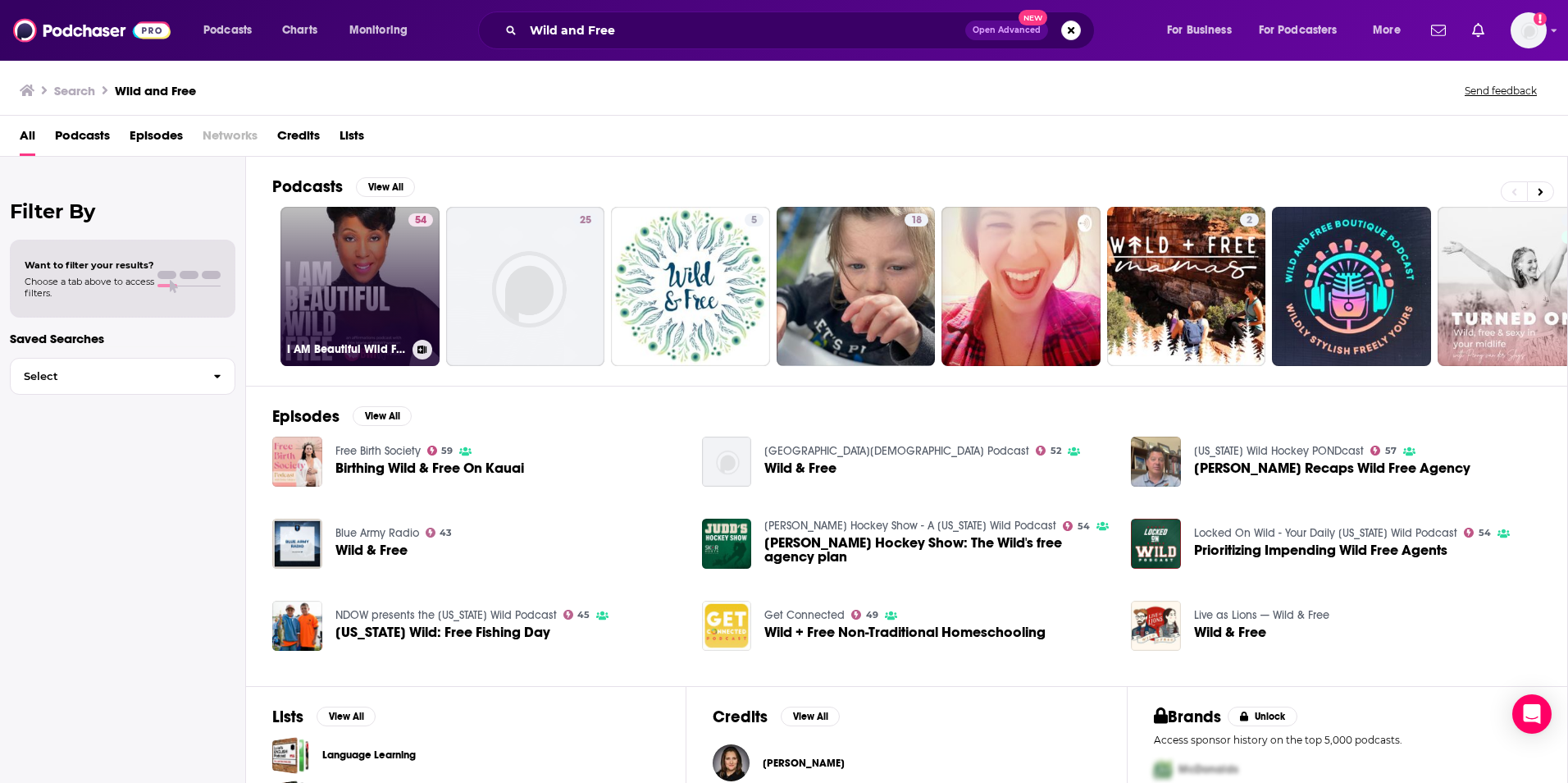
click at [348, 277] on link "54 I AM Beautiful Wild Free: An Affirmations Podcast" at bounding box center [360, 286] width 159 height 159
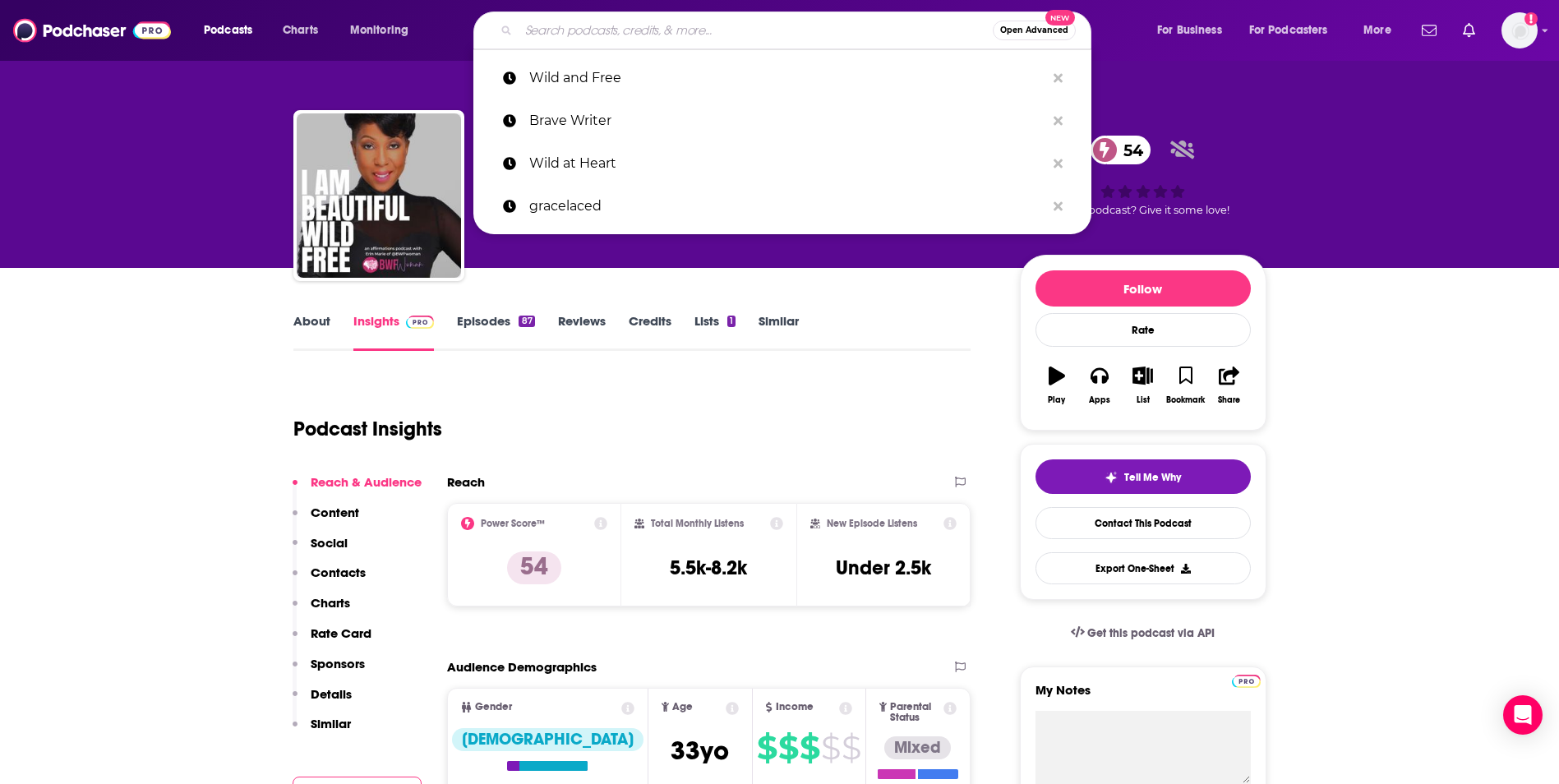
click at [539, 36] on input "Search podcasts, credits, & more..." at bounding box center [755, 30] width 474 height 26
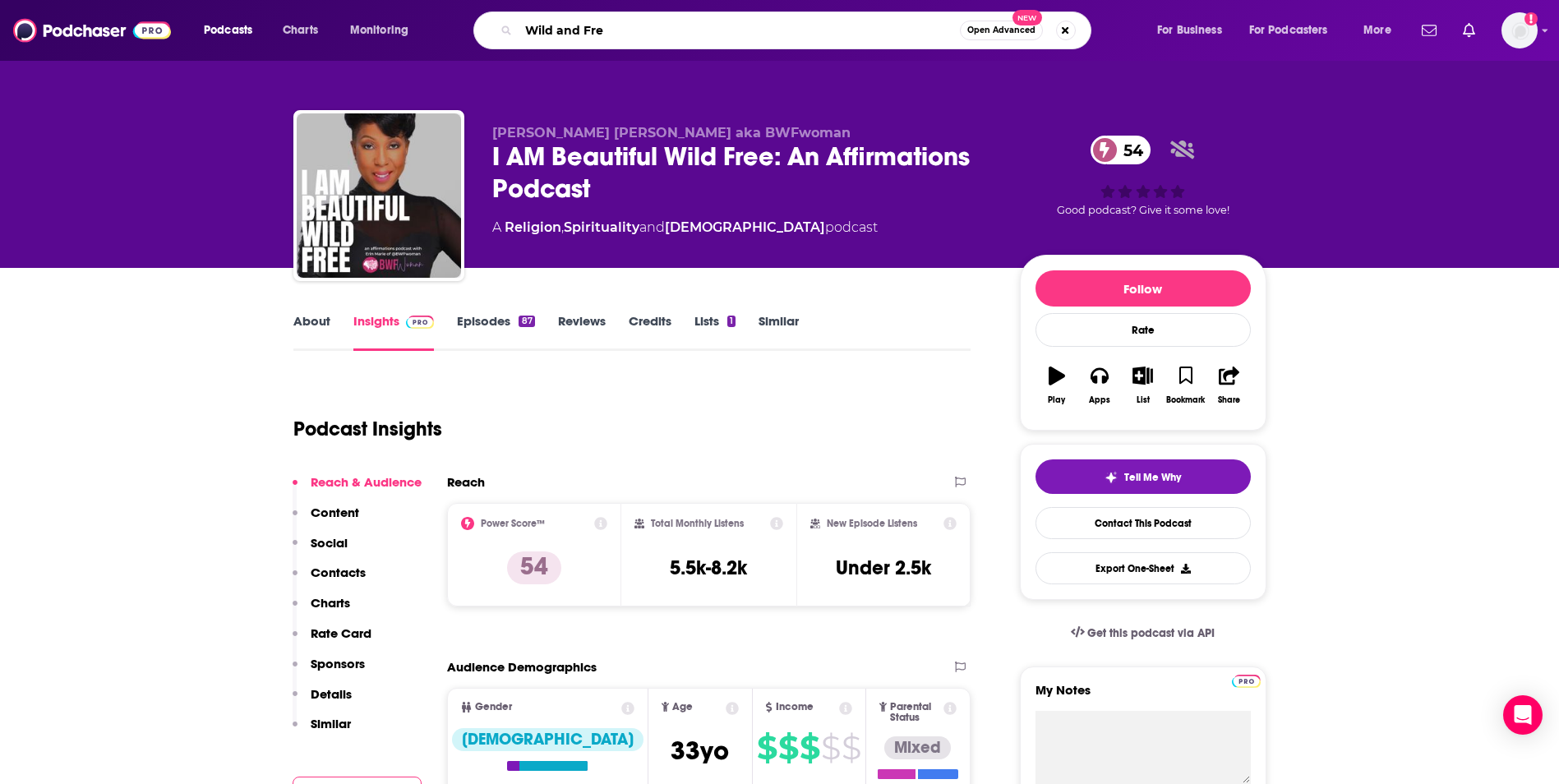
type input "Wild and Free"
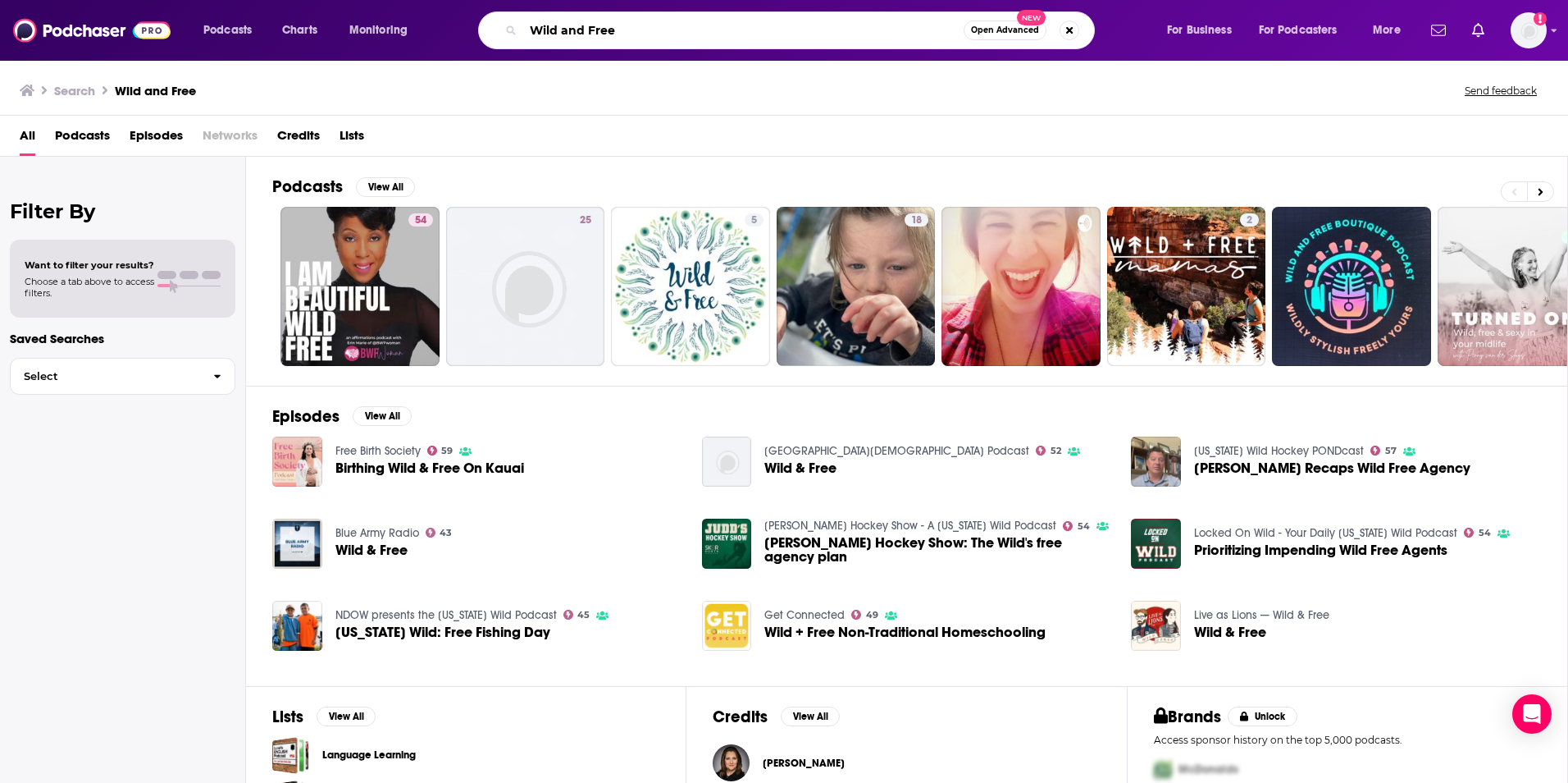
click at [617, 41] on input "Wild and Free" at bounding box center [744, 30] width 440 height 26
type input "Wild + Free"
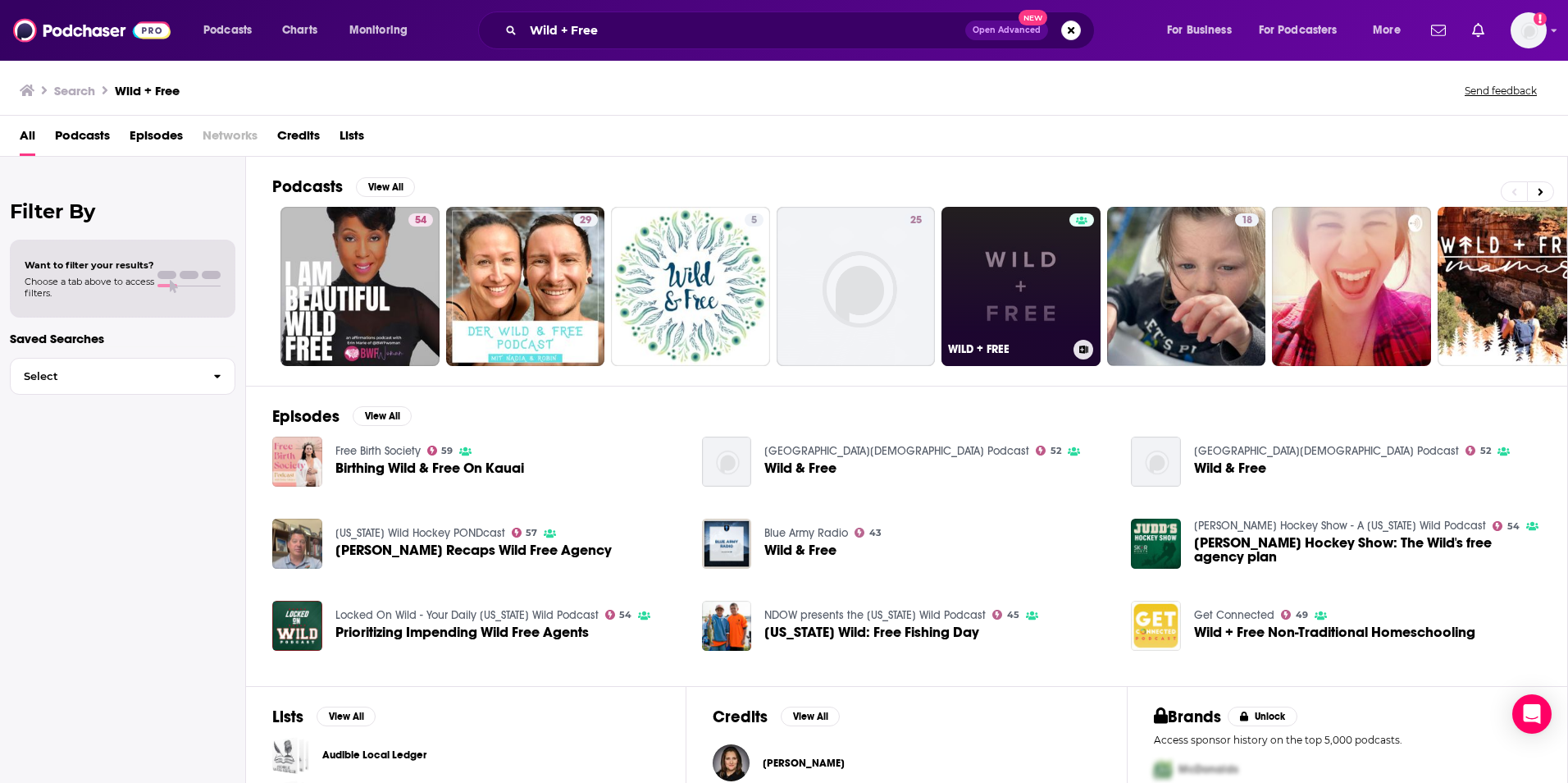
click at [1032, 293] on link "WILD + FREE" at bounding box center [1020, 286] width 159 height 159
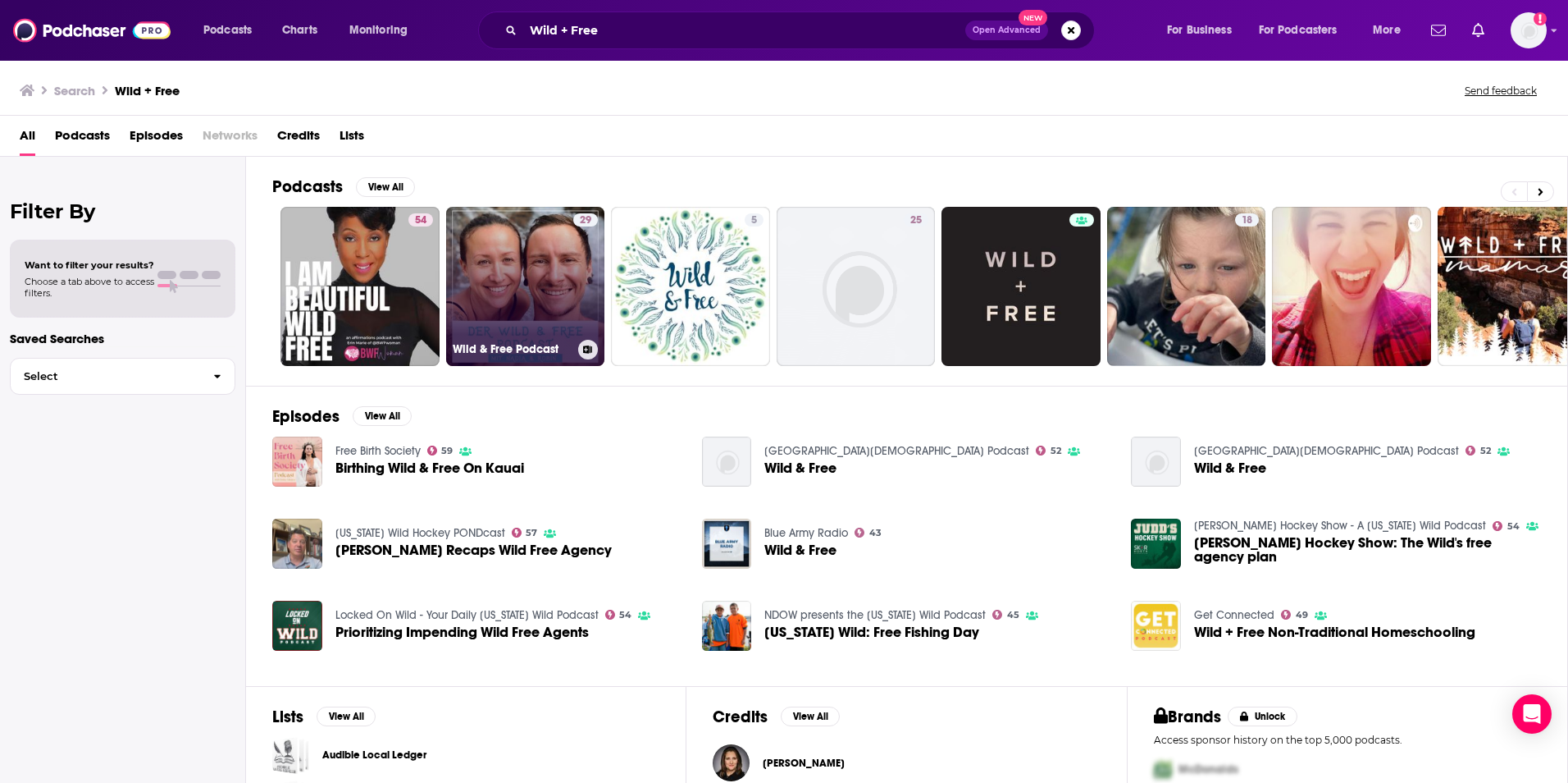
click at [483, 260] on link "29 Wild & Free Podcast" at bounding box center [525, 286] width 159 height 159
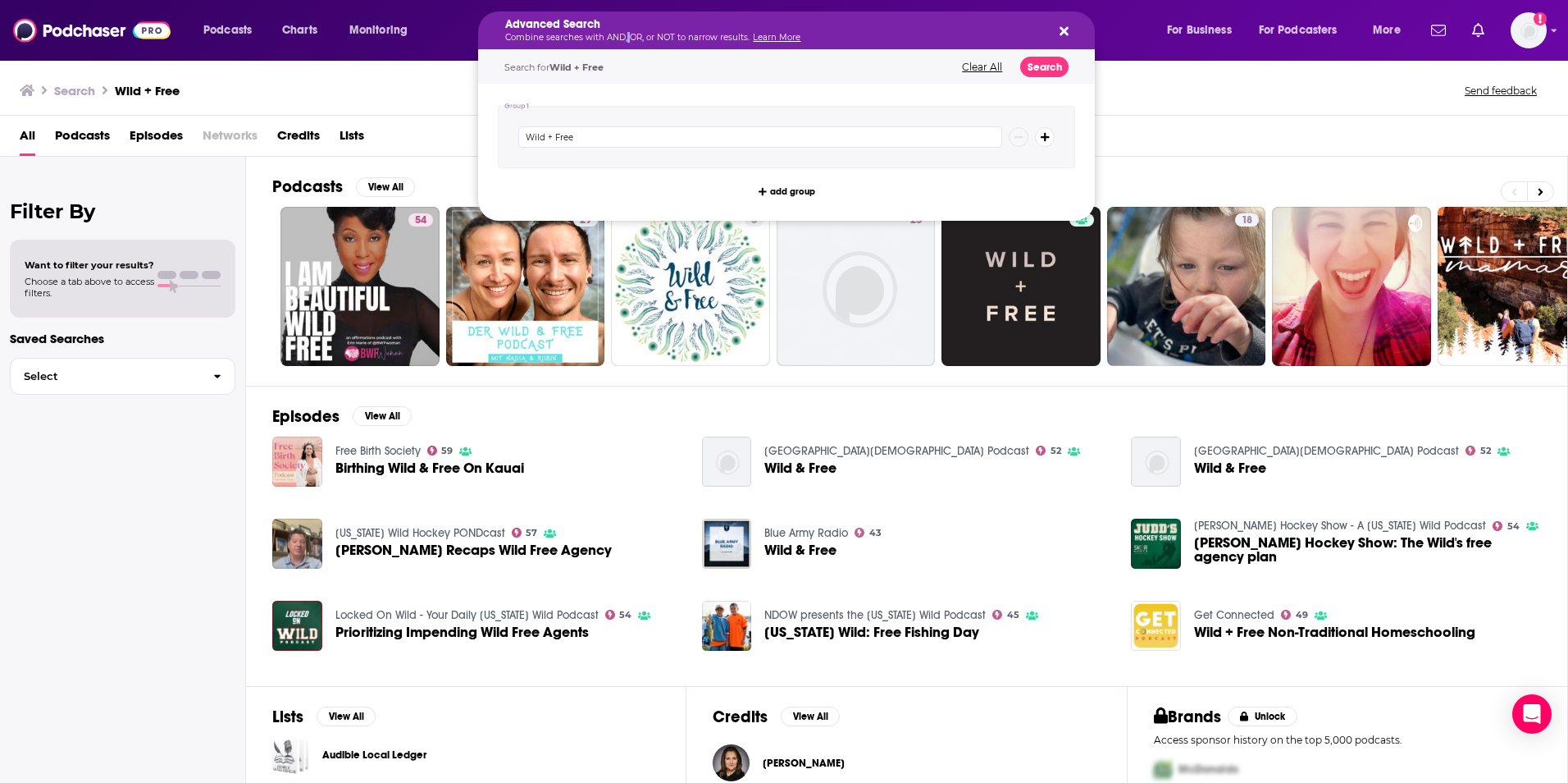
click at [624, 38] on p "Combine searches with AND, OR, or NOT to narrow results. Learn More" at bounding box center [773, 37] width 536 height 8
click at [1066, 28] on icon "Search podcasts, credits, & more..." at bounding box center [1063, 31] width 9 height 9
click at [657, 30] on div "Advanced Search Combine searches with AND, OR, or NOT to narrow results. Learn …" at bounding box center [773, 30] width 536 height 23
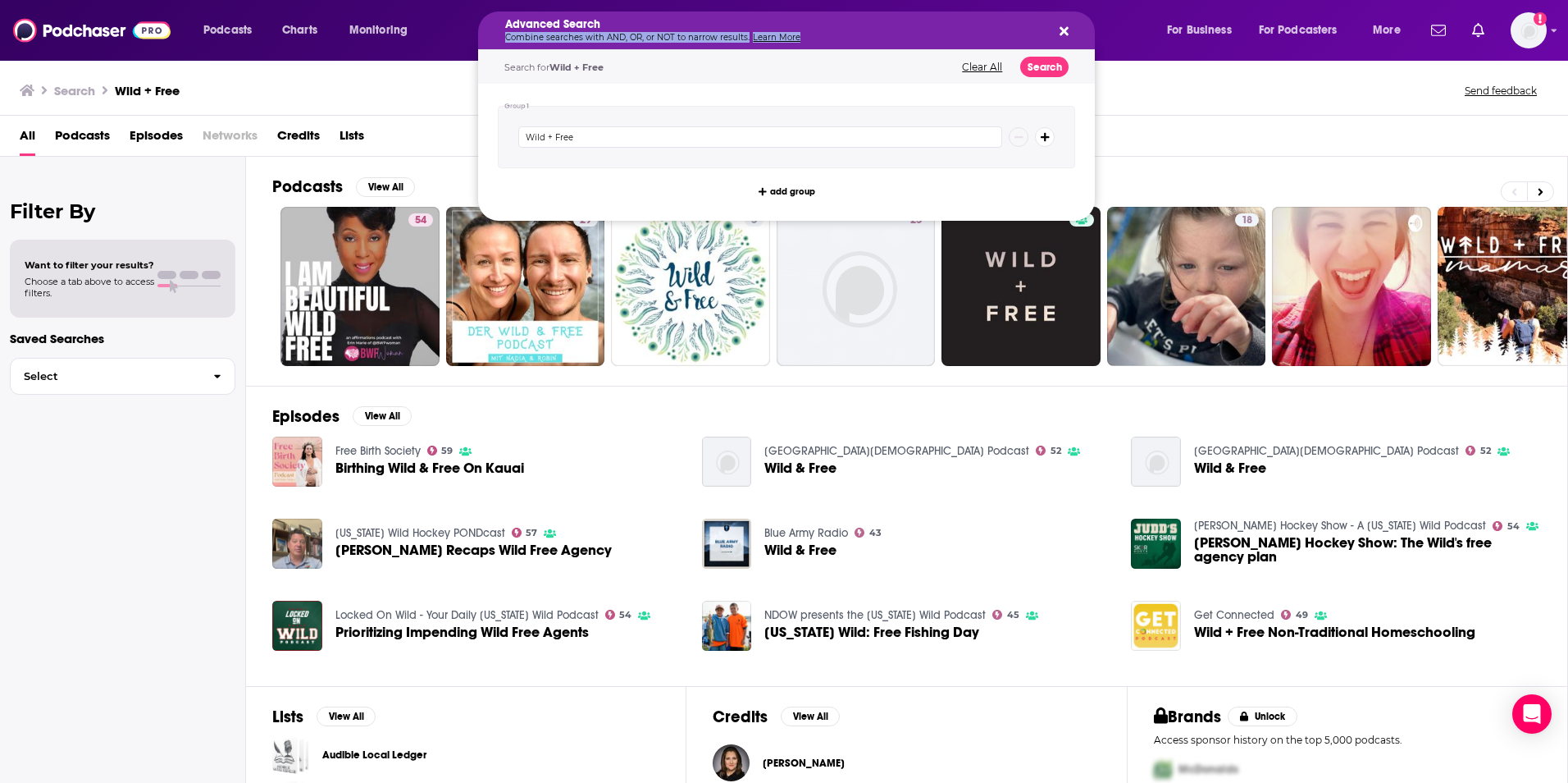
click at [1061, 31] on icon "Search podcasts, credits, & more..." at bounding box center [1063, 30] width 9 height 13
click at [588, 138] on input "Wild + Free" at bounding box center [760, 137] width 483 height 21
type input "Hole in My Heart"
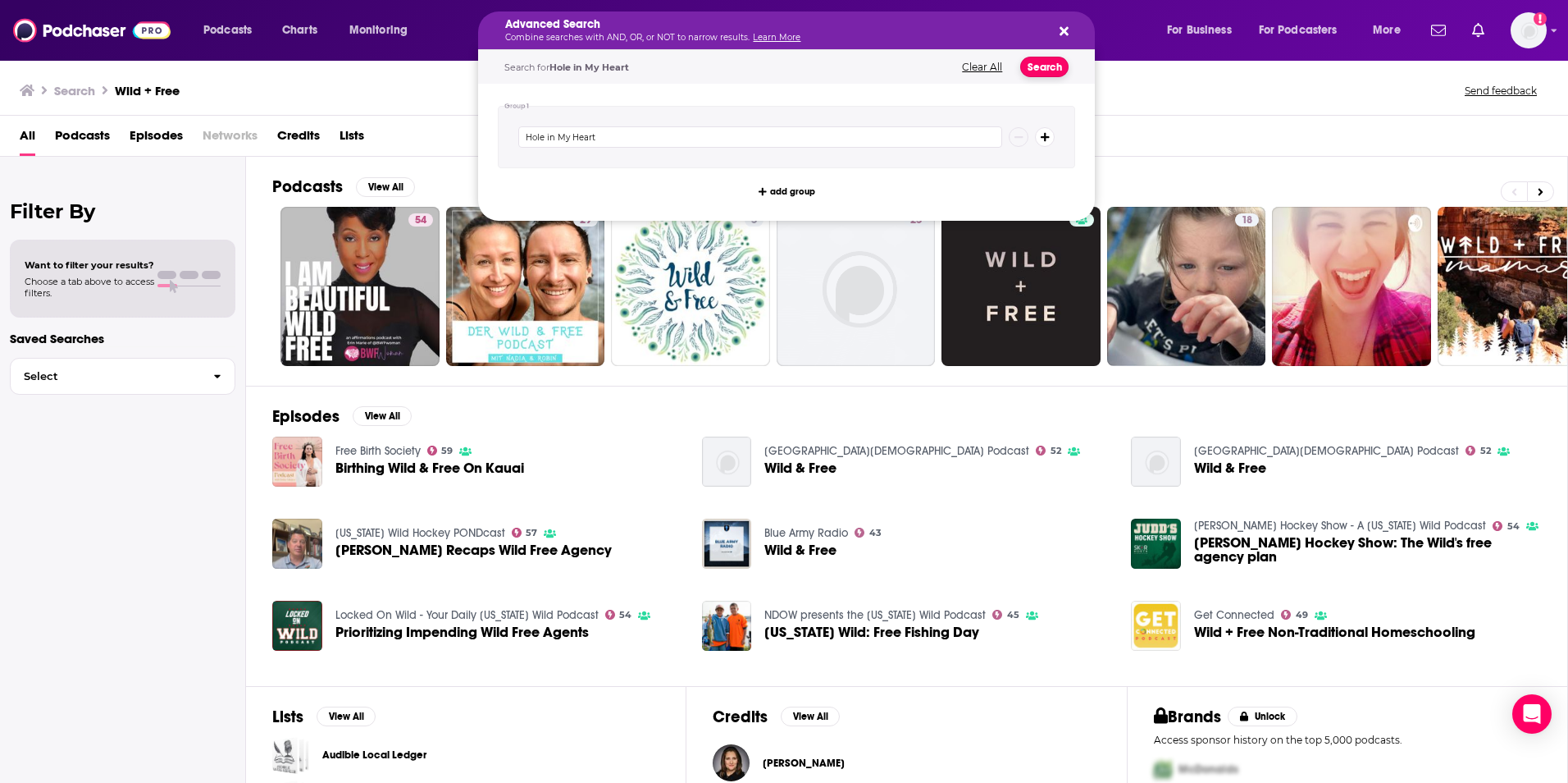
click at [1042, 69] on button "Search" at bounding box center [1045, 66] width 49 height 20
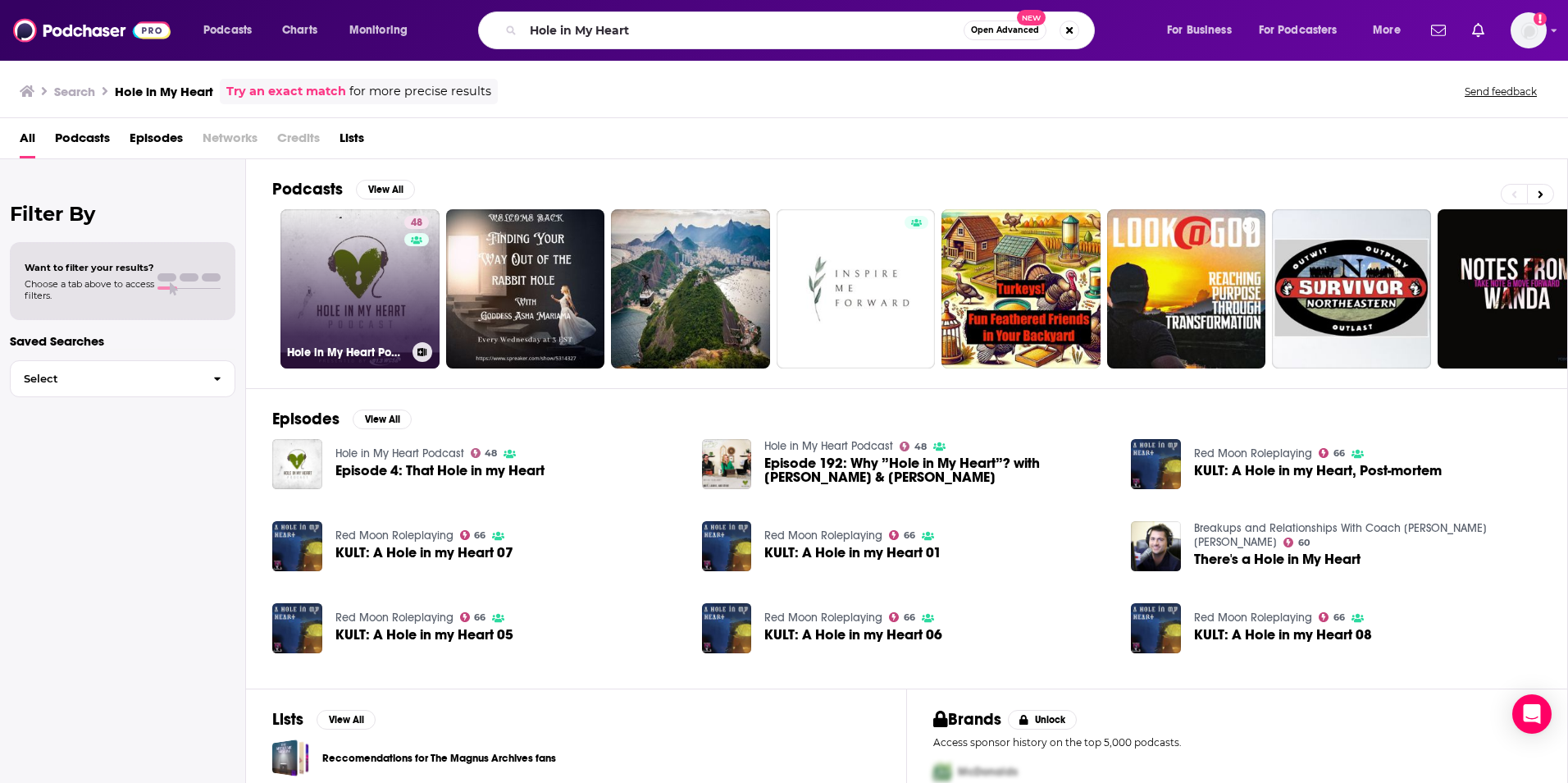
click at [385, 267] on link "48 Hole in My Heart Podcast" at bounding box center [360, 289] width 159 height 159
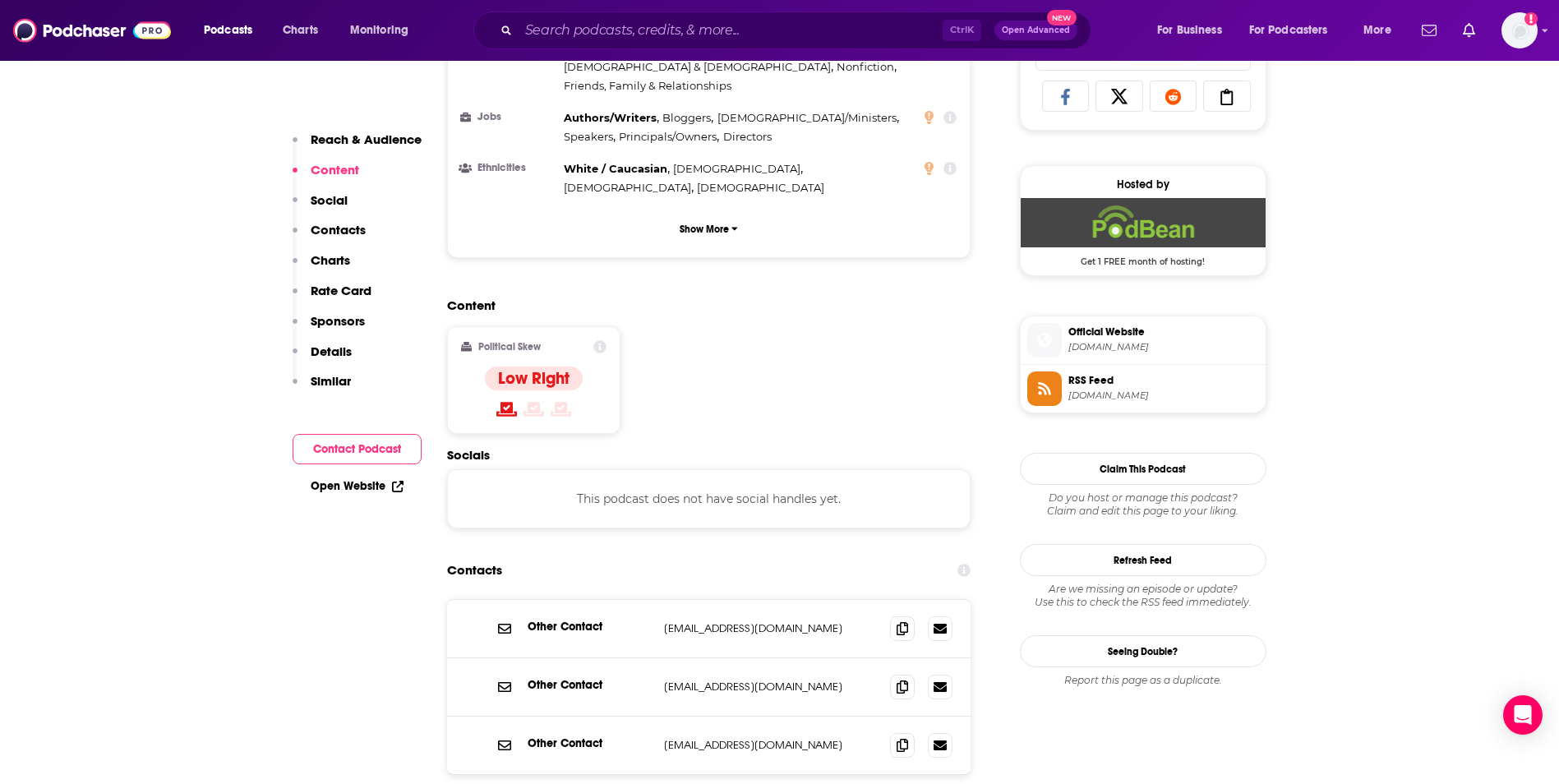
scroll to position [1150, 0]
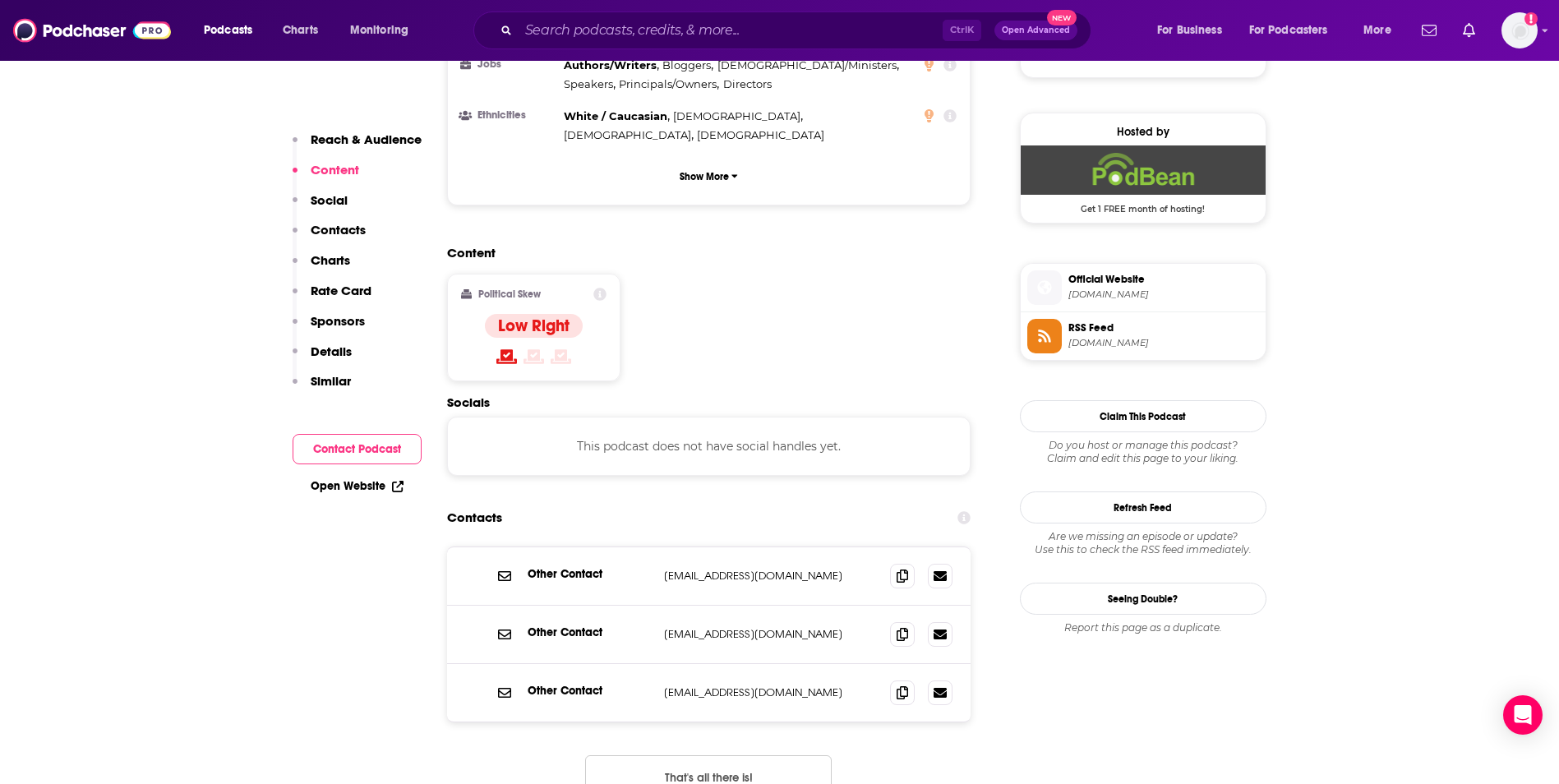
click at [780, 568] on p "[EMAIL_ADDRESS][DOMAIN_NAME]" at bounding box center [771, 575] width 214 height 14
copy div "[EMAIL_ADDRESS][DOMAIN_NAME] [EMAIL_ADDRESS][DOMAIN_NAME]"
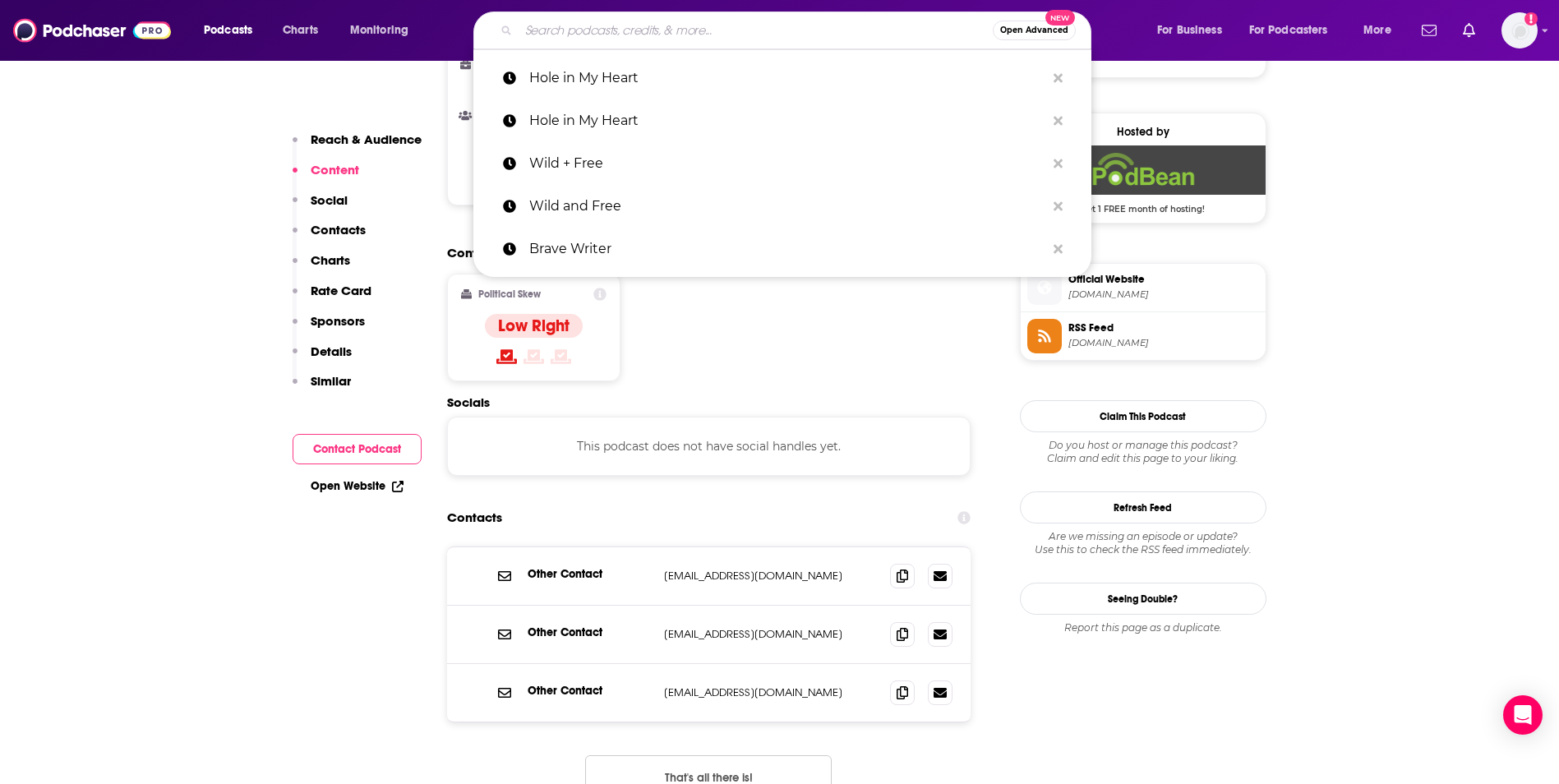
click at [611, 39] on input "Search podcasts, credits, & more..." at bounding box center [755, 30] width 474 height 26
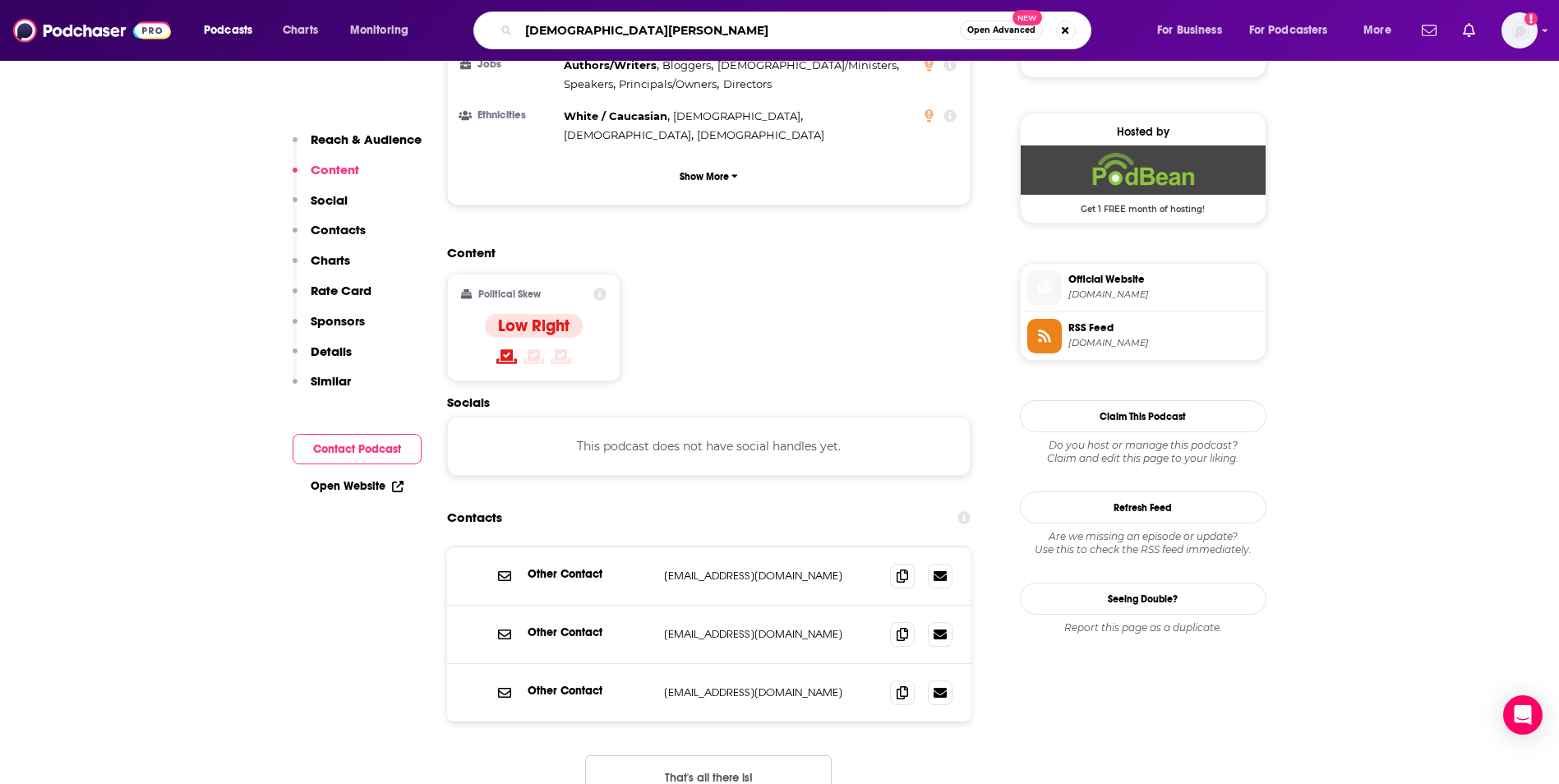
type input "[DEMOGRAPHIC_DATA] Calling"
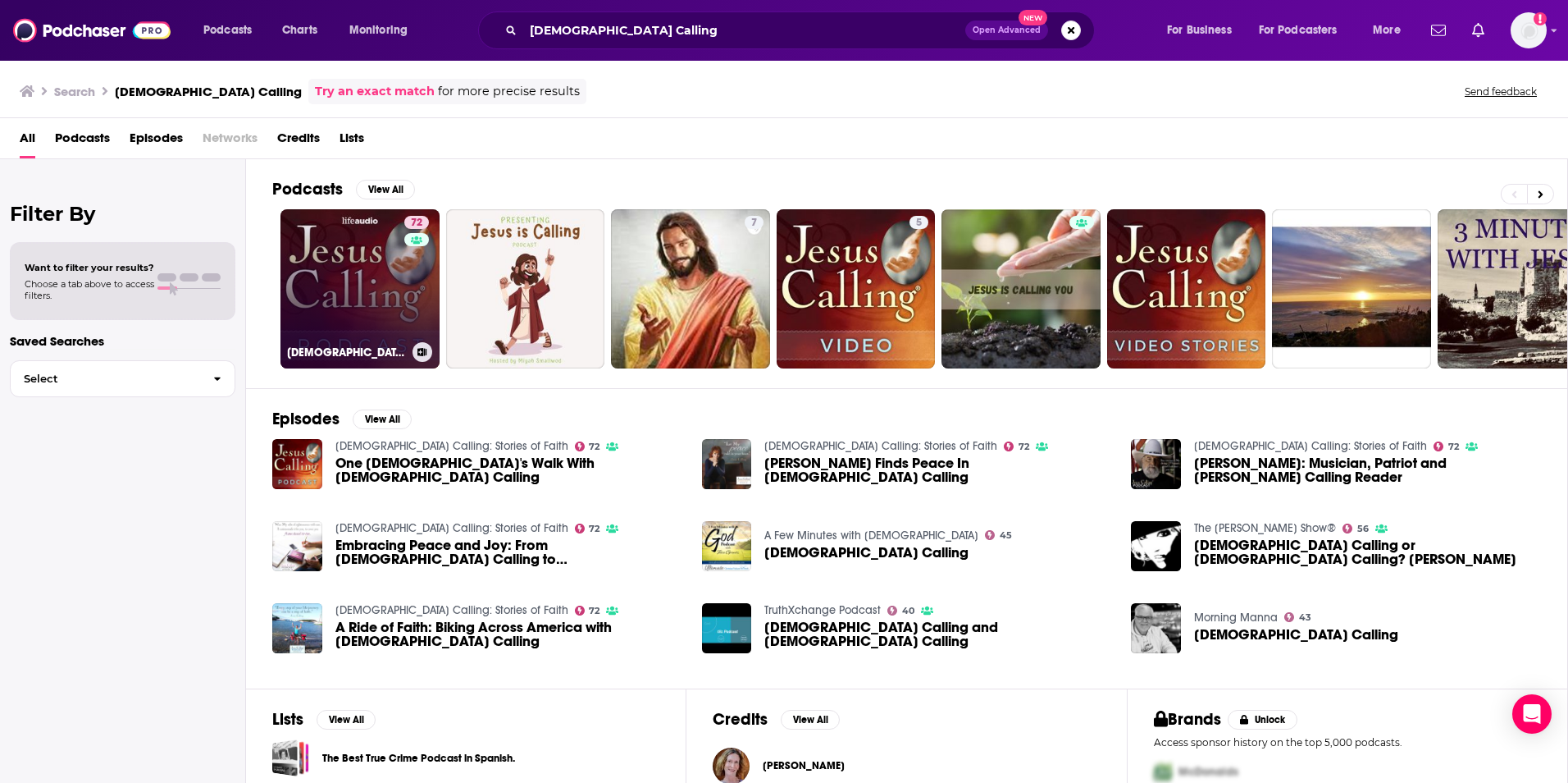
click at [393, 280] on link "72 [DEMOGRAPHIC_DATA] Calling: Stories of Faith" at bounding box center [360, 289] width 159 height 159
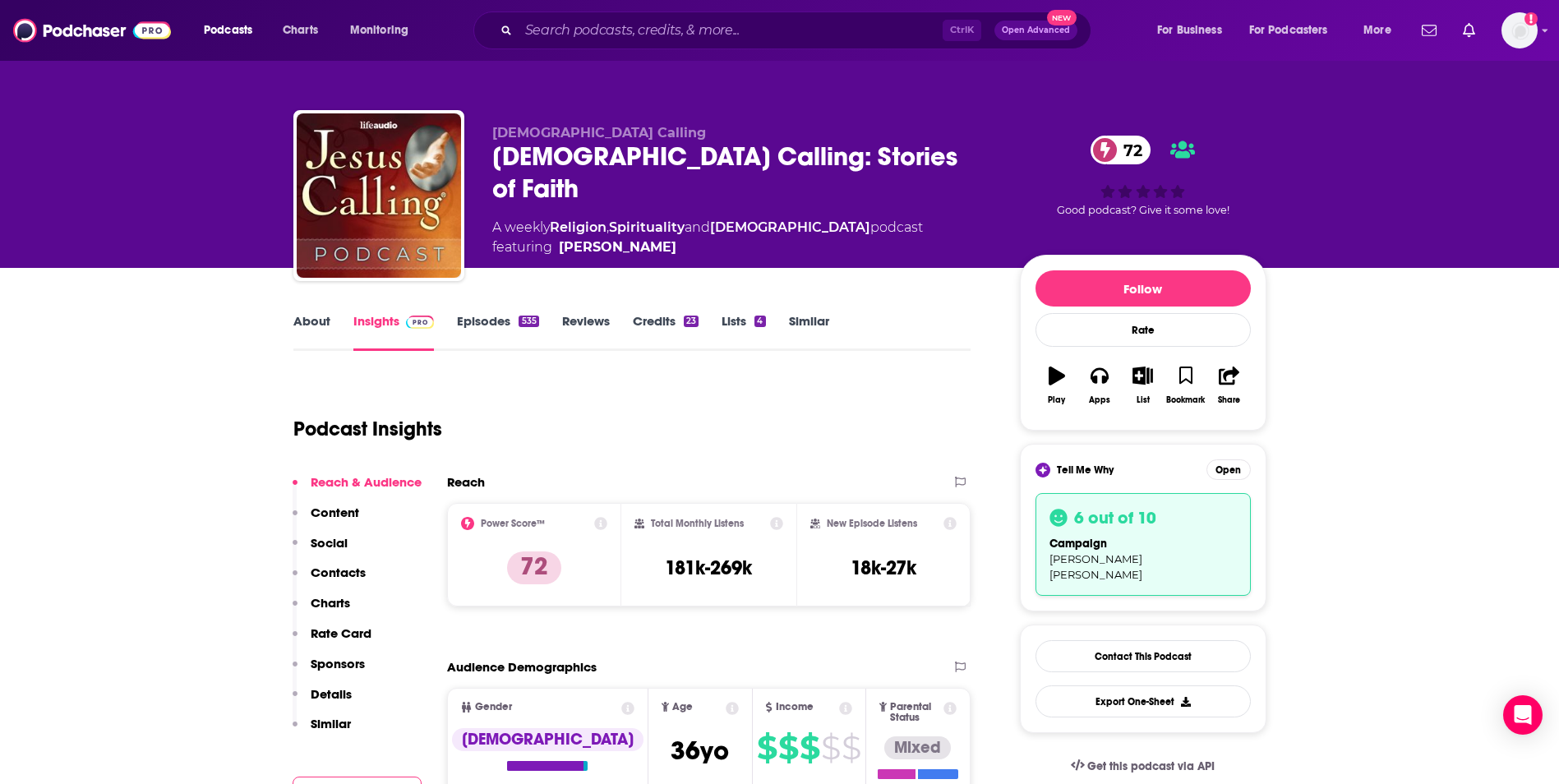
click at [318, 321] on link "About" at bounding box center [312, 332] width 37 height 38
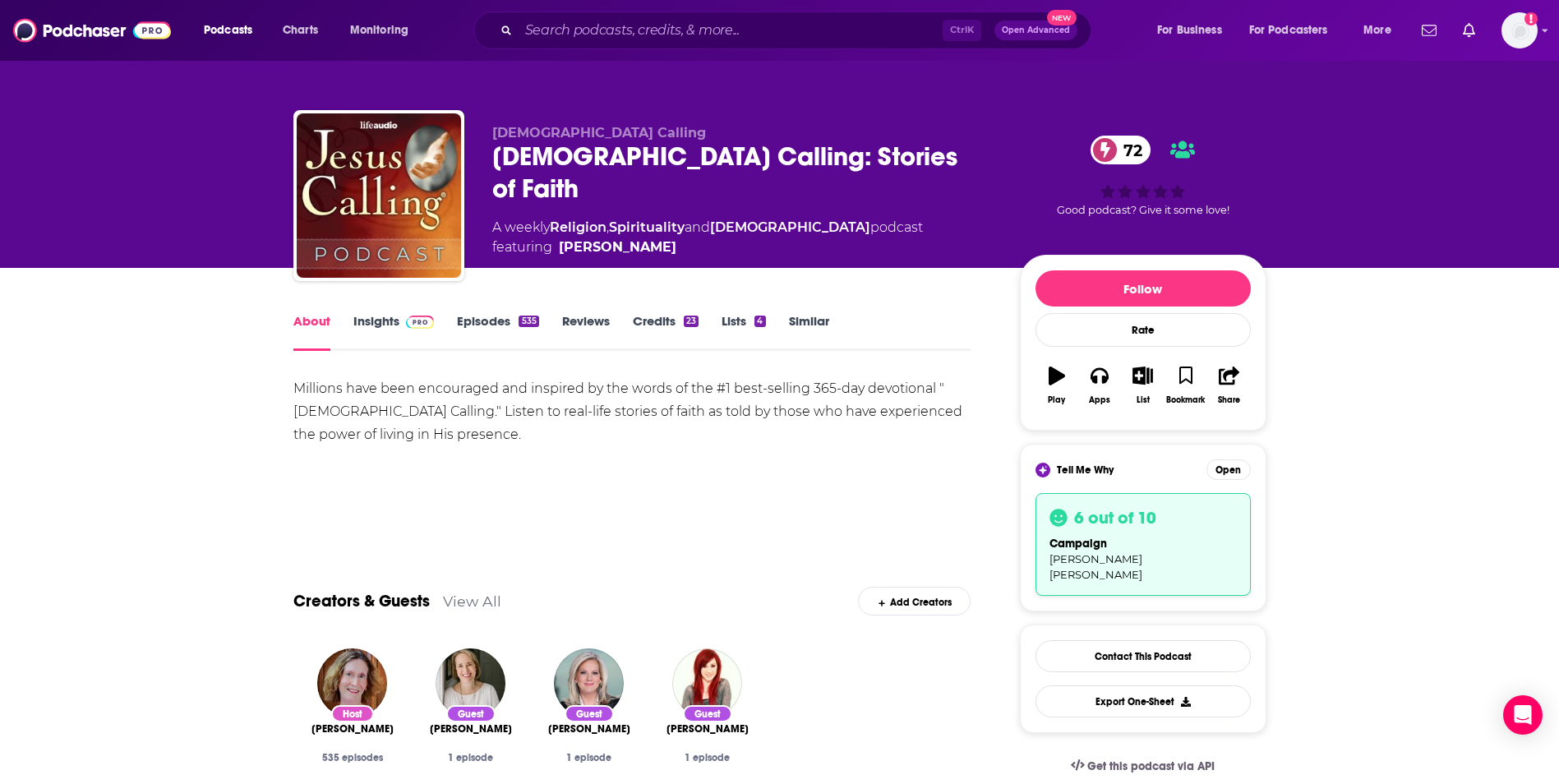
click at [372, 414] on div "Millions have been encouraged and inspired by the words of the #1 best-selling …" at bounding box center [632, 411] width 678 height 69
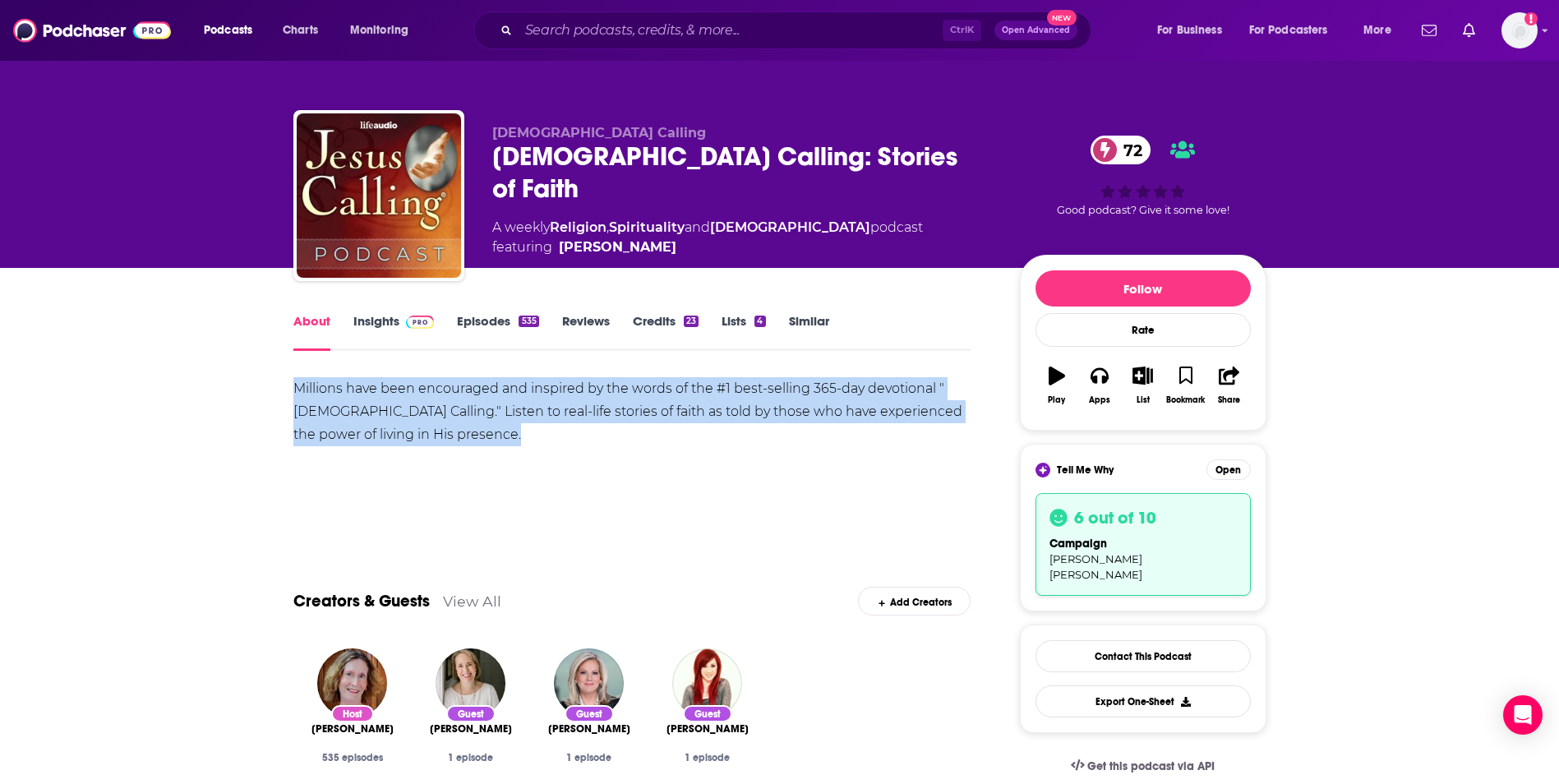
click at [372, 414] on div "Millions have been encouraged and inspired by the words of the #1 best-selling …" at bounding box center [632, 411] width 678 height 69
copy div "Millions have been encouraged and inspired by the words of the #1 best-selling …"
click at [372, 414] on div "Millions have been encouraged and inspired by the words of the #1 best-selling …" at bounding box center [632, 411] width 678 height 69
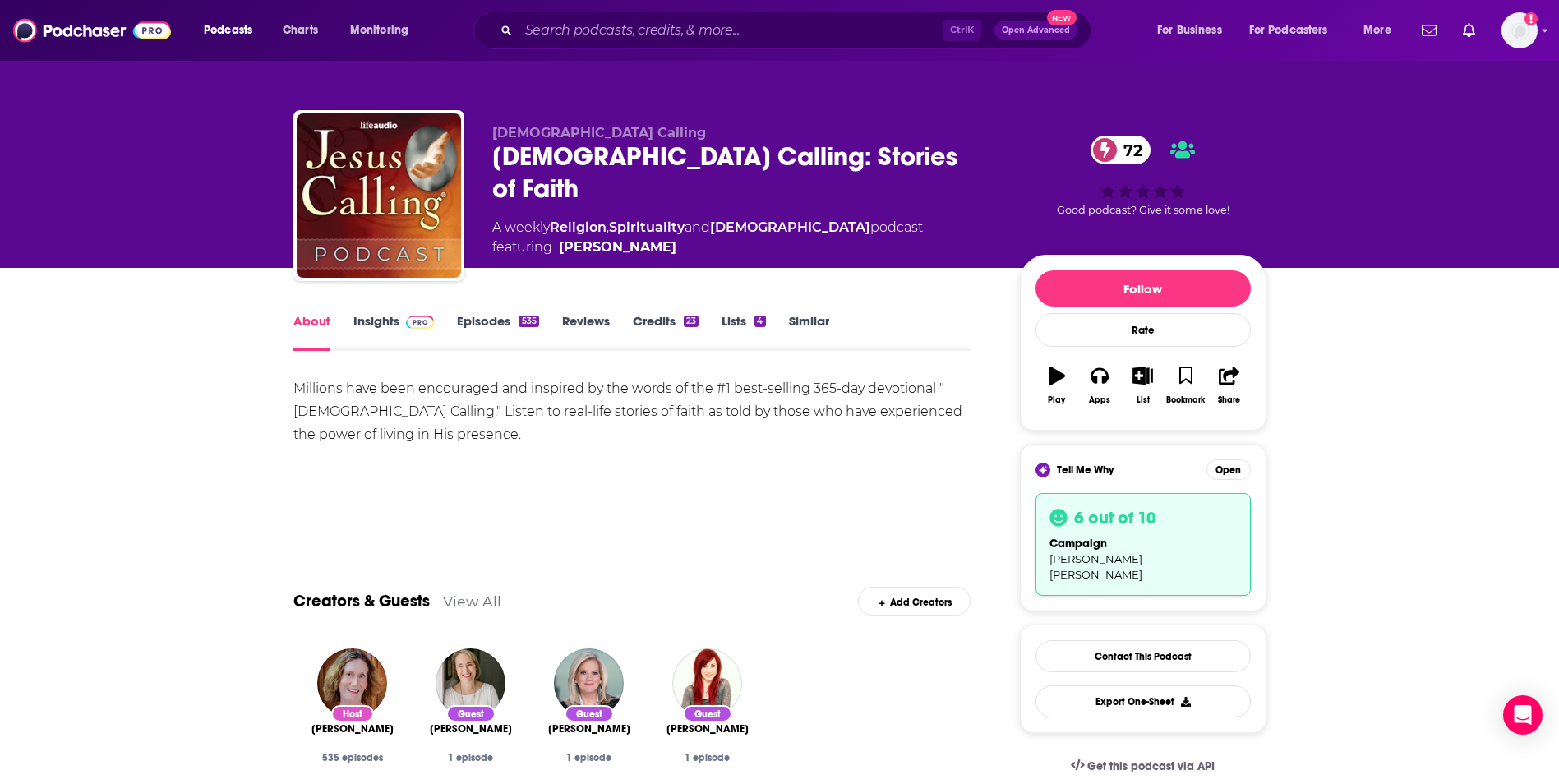
click at [803, 392] on div "Millions have been encouraged and inspired by the words of the #1 best-selling …" at bounding box center [632, 411] width 678 height 69
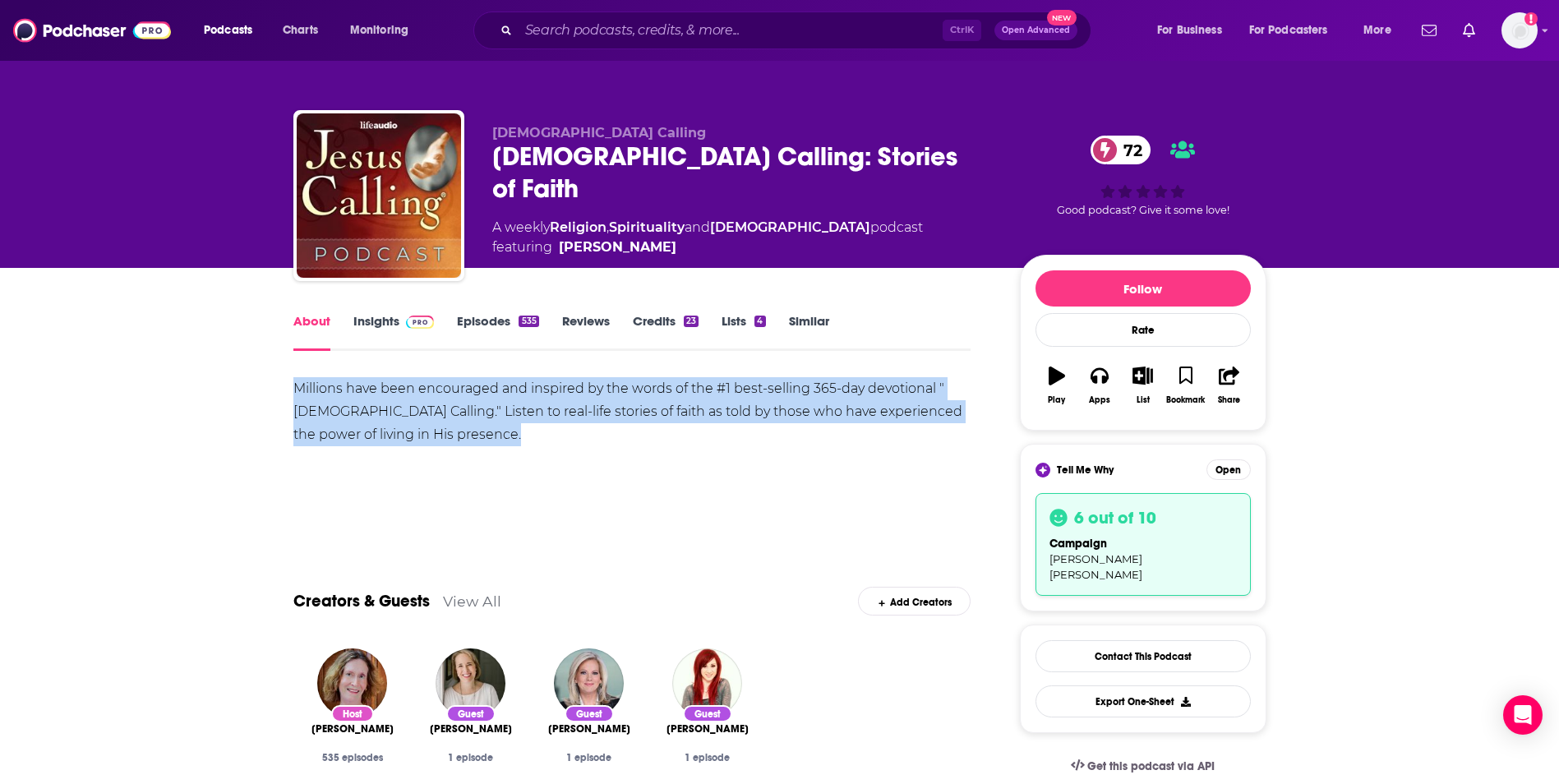
click at [803, 392] on div "Millions have been encouraged and inspired by the words of the #1 best-selling …" at bounding box center [632, 411] width 678 height 69
copy div "Millions have been encouraged and inspired by the words of the #1 best-selling …"
click at [383, 319] on link "Insights" at bounding box center [394, 332] width 81 height 38
